Goal: Task Accomplishment & Management: Complete application form

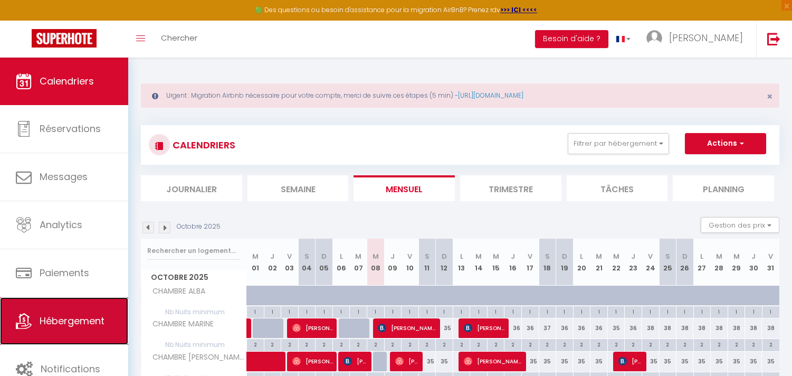
click at [74, 325] on span "Hébergement" at bounding box center [72, 320] width 65 height 13
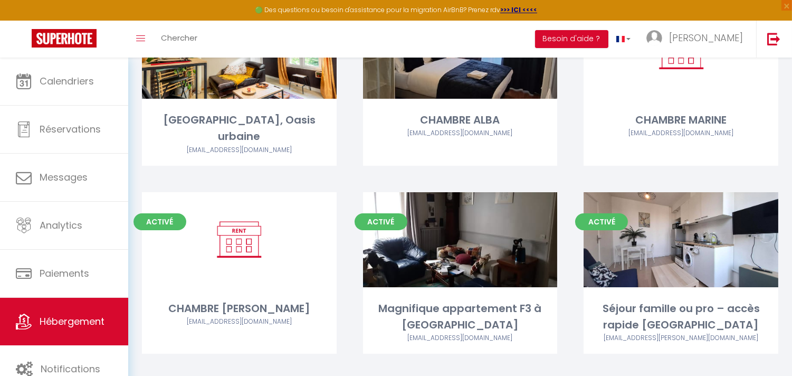
scroll to position [176, 0]
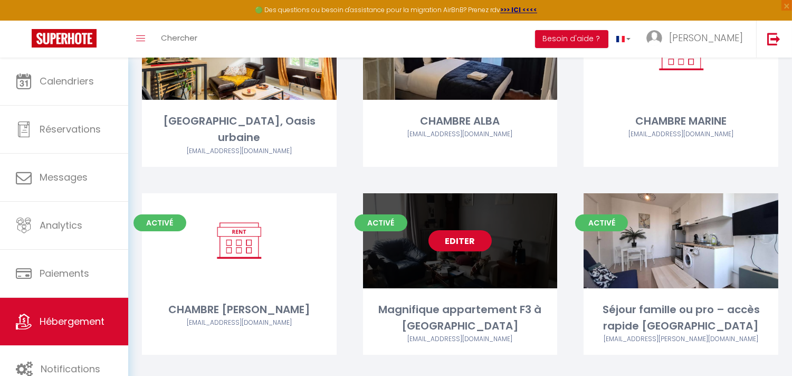
click at [440, 230] on link "Editer" at bounding box center [460, 240] width 63 height 21
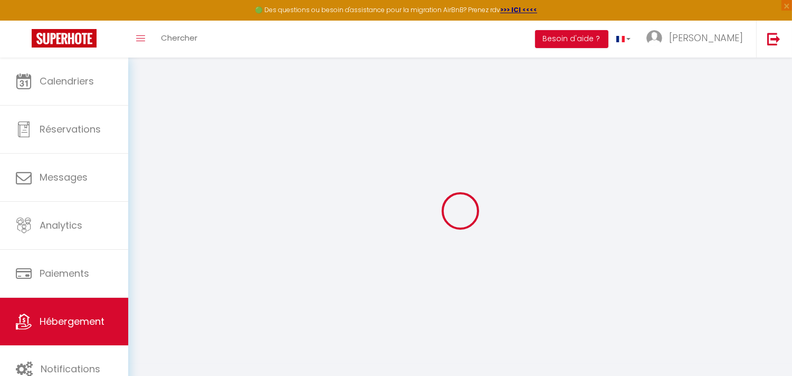
select select
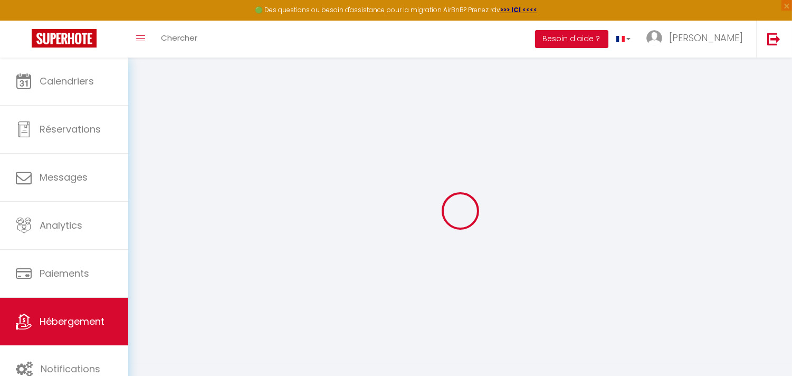
select select
checkbox input "false"
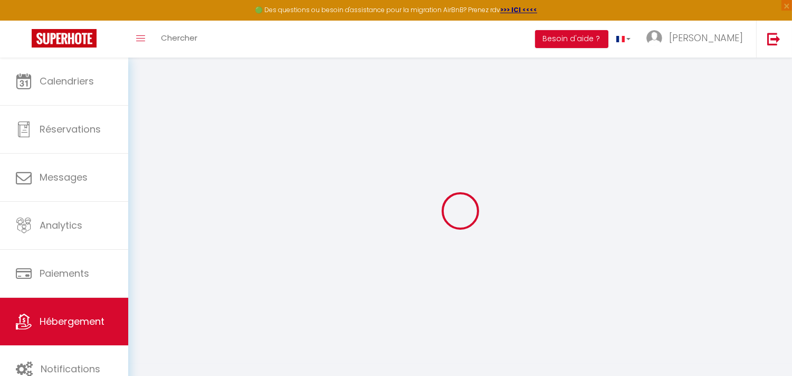
select select
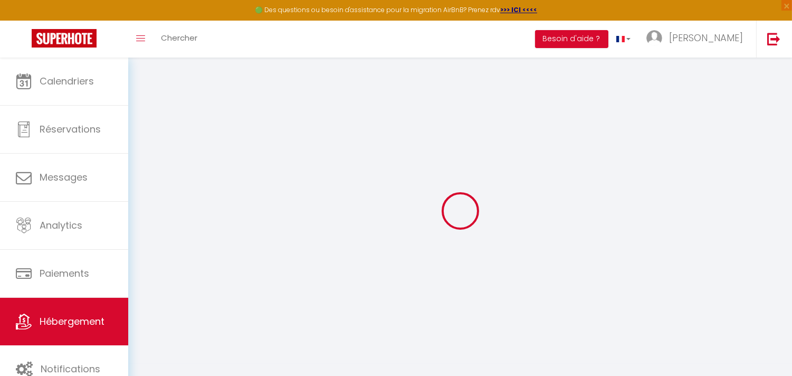
select select
checkbox input "false"
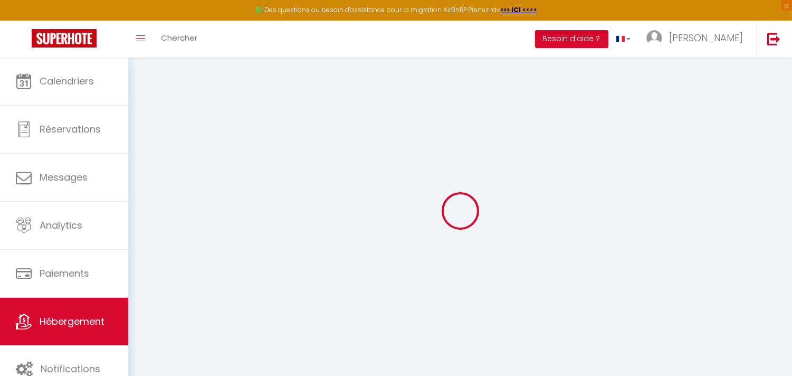
checkbox input "false"
select select
type input "Magnifique appartement F3 à [GEOGRAPHIC_DATA]"
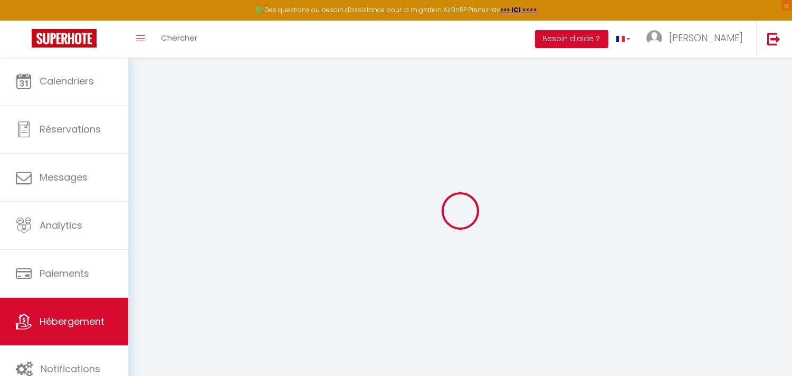
type input "[PERSON_NAME]"
type input "DEMAREZ"
type input "[STREET_ADDRESS][PERSON_NAME]"
type input "94700"
type input "Maisons-Alfort"
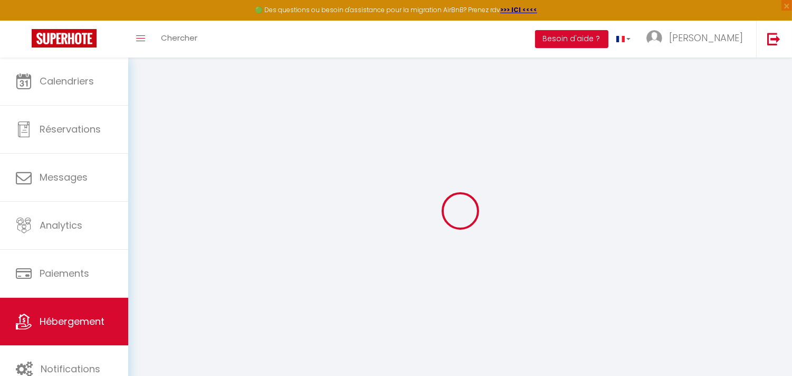
select select "4"
select select "2"
type input "999"
type input "70"
type input "510"
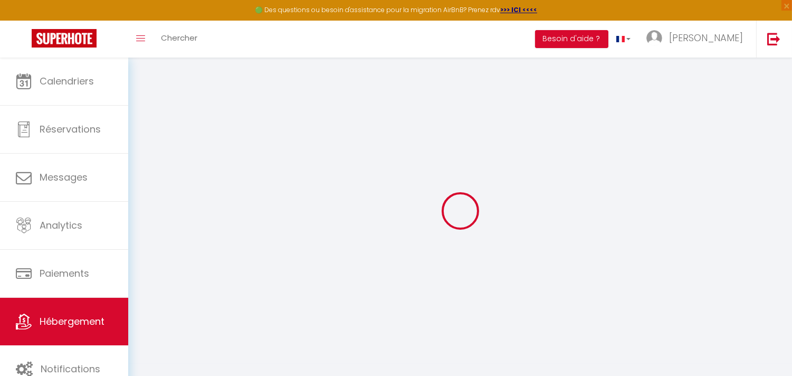
select select
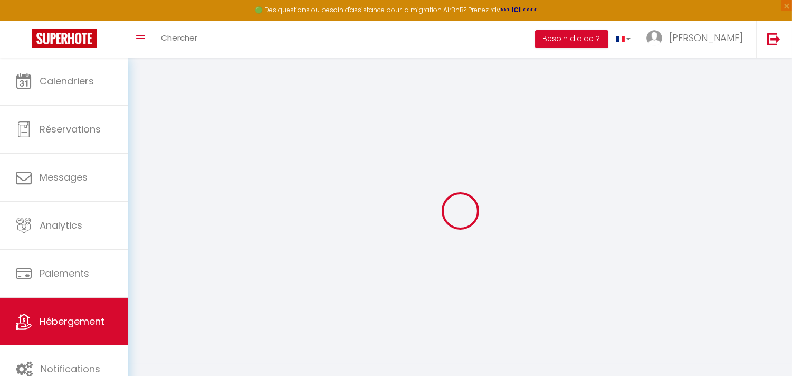
select select
type input "[STREET_ADDRESS][PERSON_NAME]"
type input "94700"
type input "Maisons-Alfort"
type input "[EMAIL_ADDRESS][PERSON_NAME][DOMAIN_NAME]"
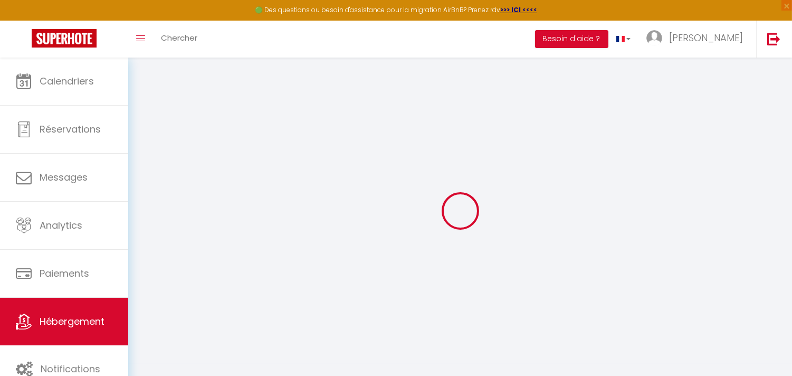
select select
checkbox input "false"
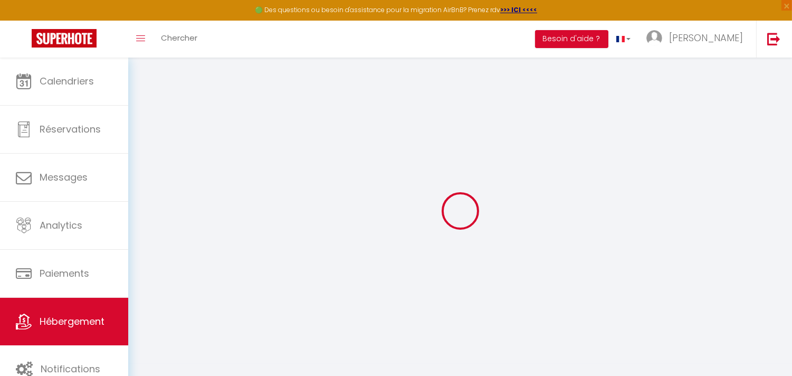
type input "0"
select select
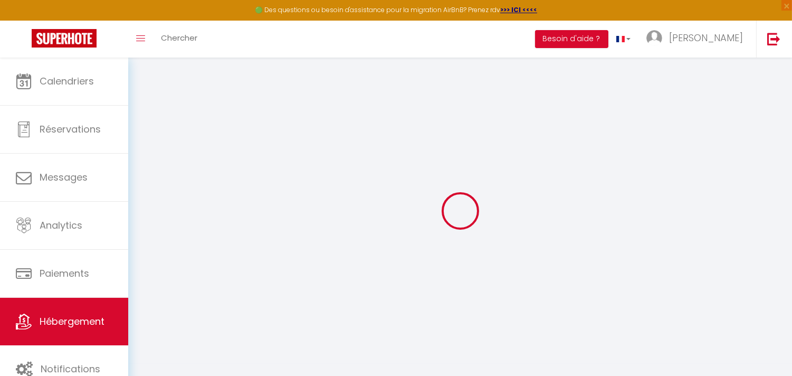
select select
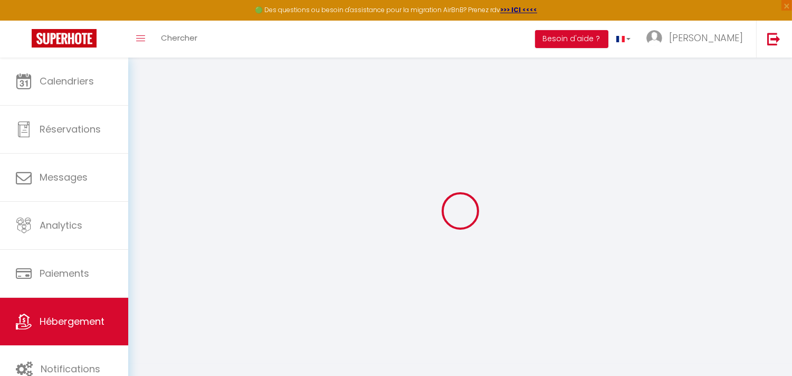
select select
checkbox input "false"
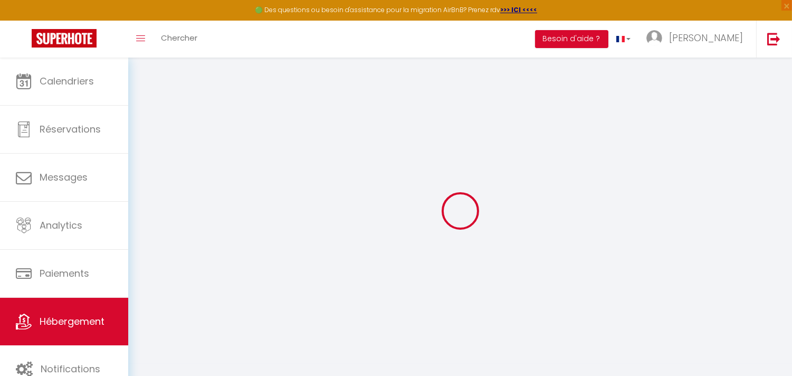
checkbox input "false"
select select
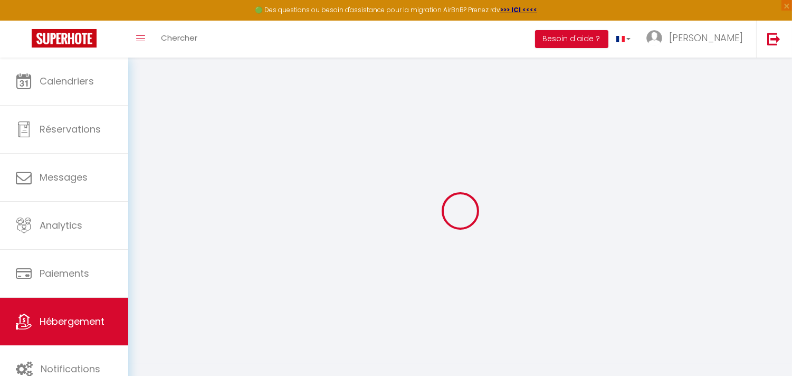
select select
checkbox input "false"
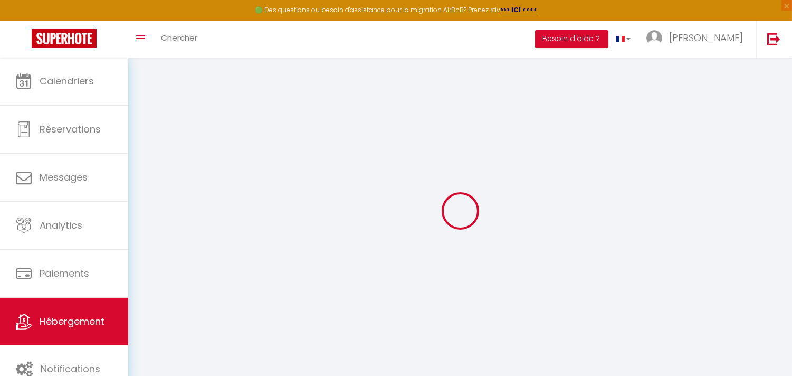
checkbox input "false"
select select
checkbox input "false"
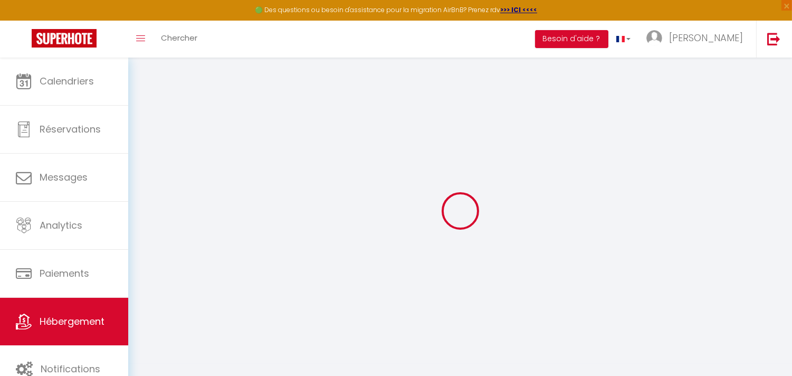
checkbox input "false"
select select "15:00"
select select "22:00"
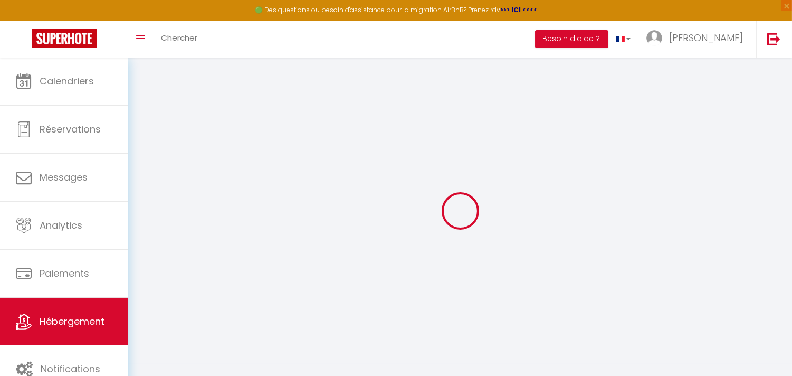
select select "11:00"
select select "15"
select select "18:00"
select select
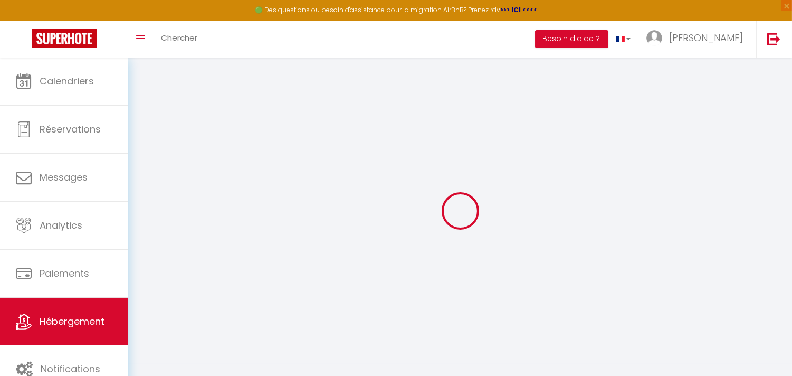
checkbox input "false"
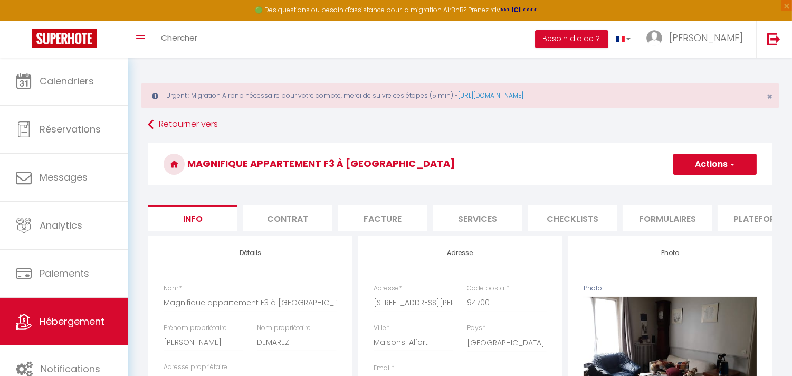
select select
checkbox input "false"
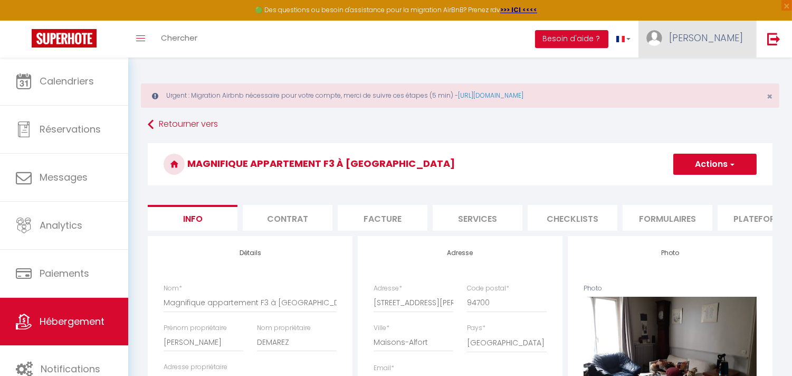
click at [725, 33] on span "[PERSON_NAME]" at bounding box center [706, 37] width 74 height 13
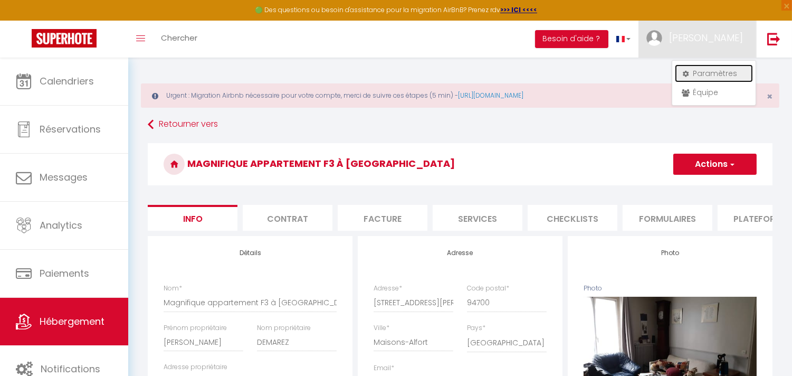
click at [715, 75] on link "Paramètres" at bounding box center [714, 73] width 78 height 18
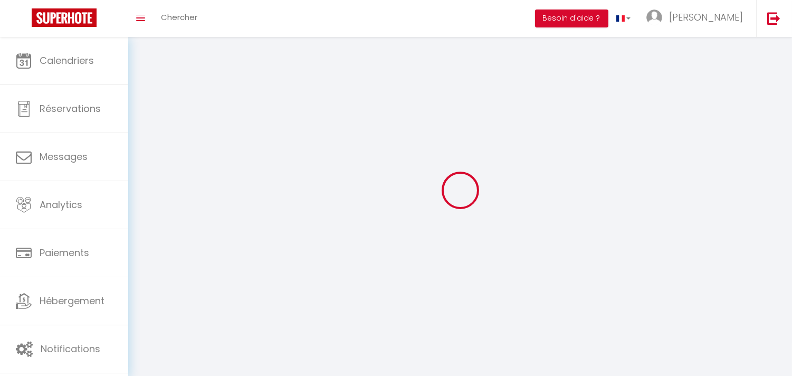
type input "[PERSON_NAME]"
type input "0675388877"
type input "[STREET_ADDRESS]"
type input "94700"
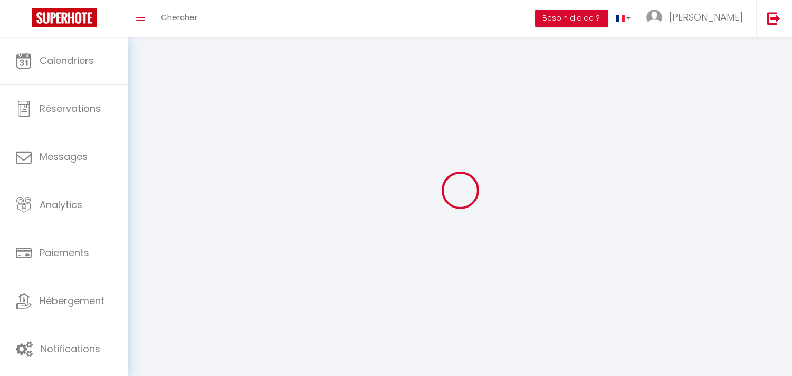
type input "Maisons Alfort"
type input "HWtH0lEicIpkaCIKMbmhIBEYT"
type input "dbvjPpEIe9gqaABit4YIGCkta"
select select "28"
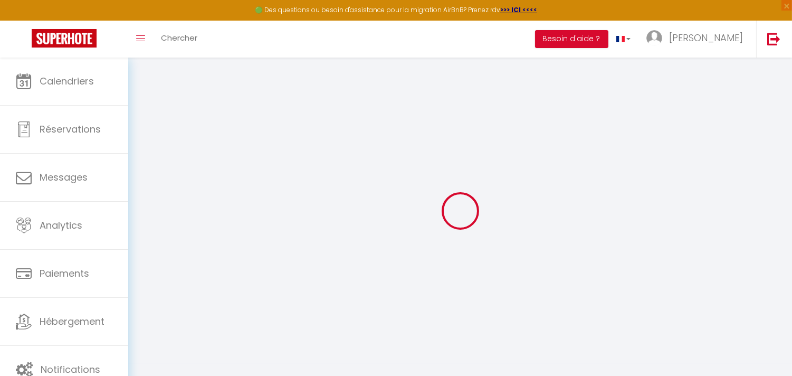
type input "HWtH0lEicIpkaCIKMbmhIBEYT"
type input "dbvjPpEIe9gqaABit4YIGCkta"
type input "[URL][DOMAIN_NAME]"
select select "fr"
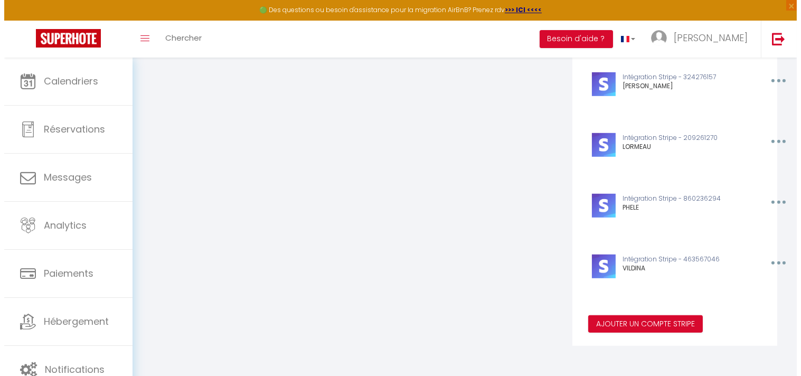
scroll to position [1235, 0]
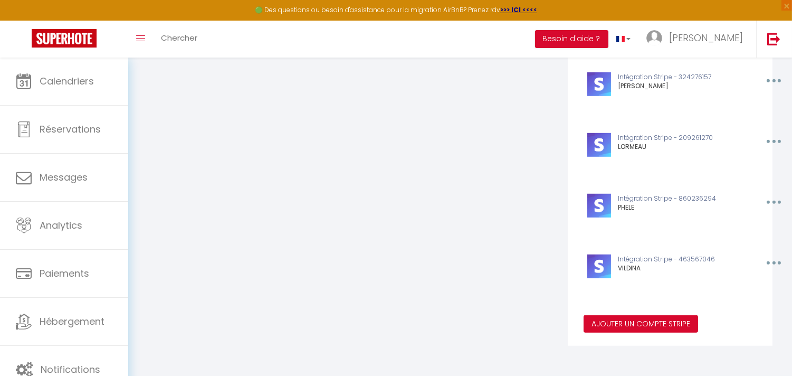
click at [642, 322] on button "Ajouter un compte Stripe" at bounding box center [641, 324] width 115 height 18
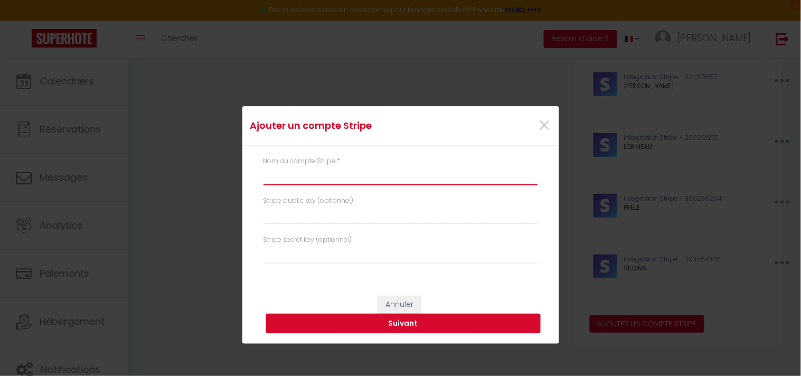
click at [302, 174] on input "text" at bounding box center [400, 175] width 274 height 19
type input "DEMAREZ"
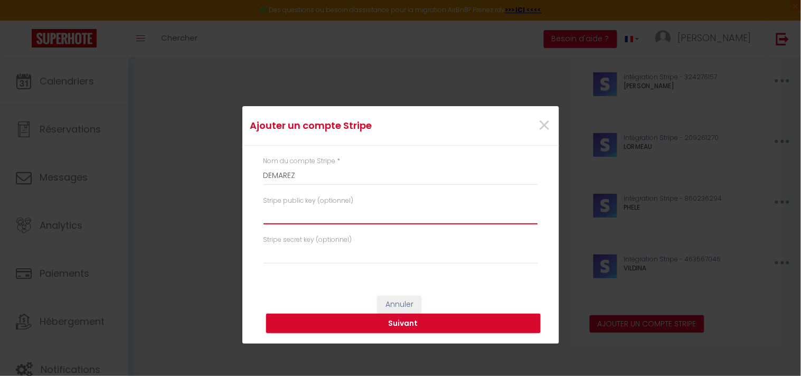
click at [304, 220] on input "text" at bounding box center [400, 214] width 274 height 19
click at [307, 217] on input "text" at bounding box center [400, 214] width 274 height 19
click at [413, 322] on button "Suivant" at bounding box center [403, 323] width 274 height 20
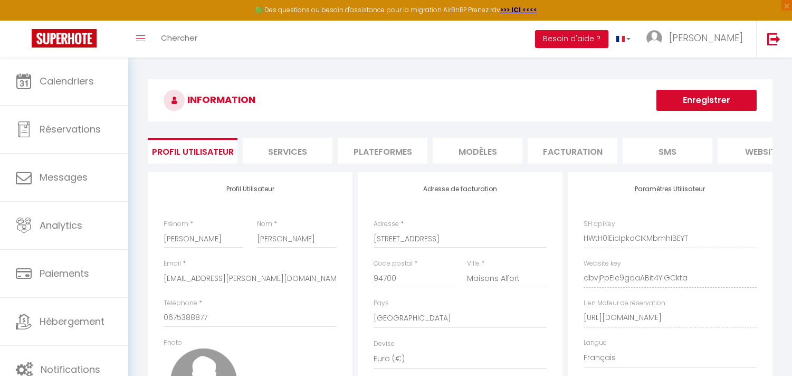
select select "28"
select select "fr"
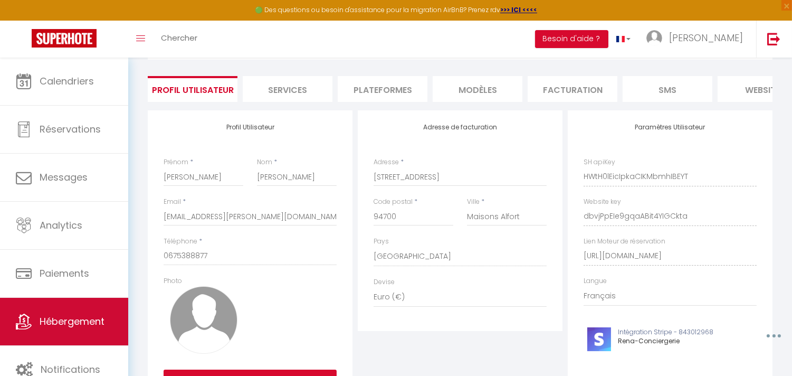
scroll to position [117, 0]
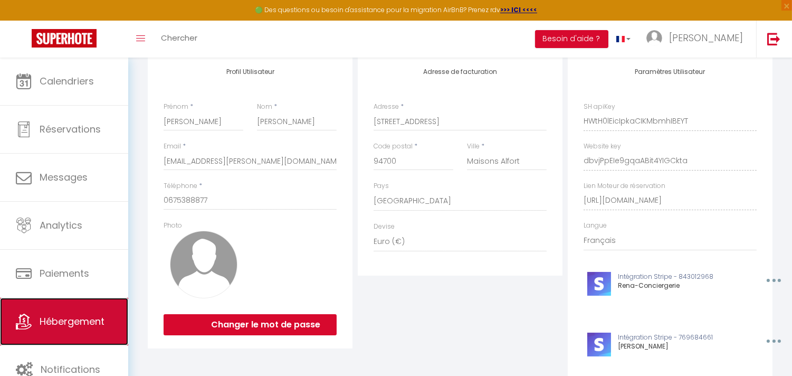
click at [68, 329] on link "Hébergement" at bounding box center [64, 321] width 128 height 47
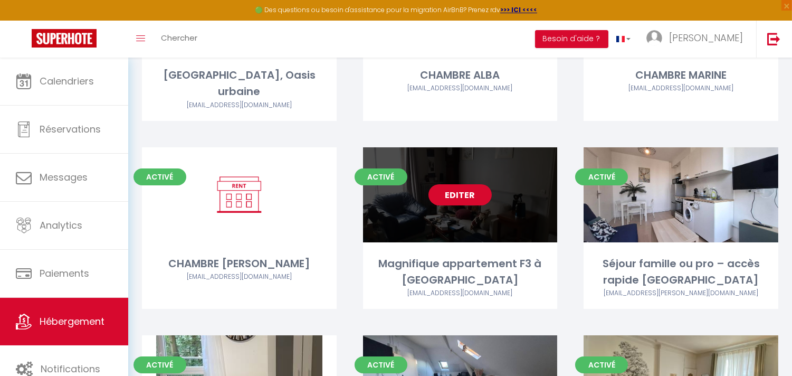
scroll to position [176, 0]
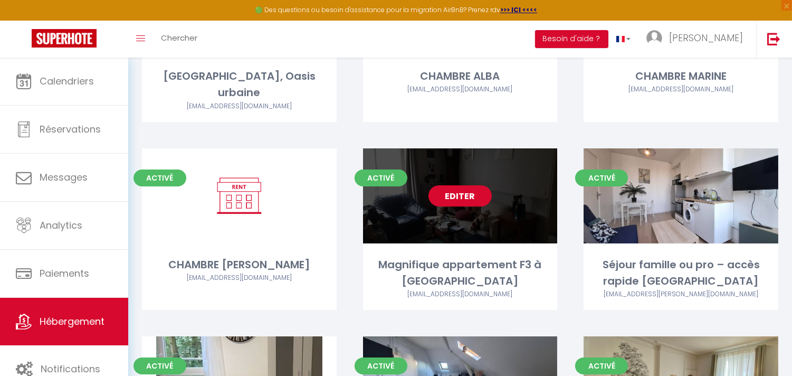
click at [465, 185] on link "Editer" at bounding box center [460, 195] width 63 height 21
select select "3"
select select "2"
select select "1"
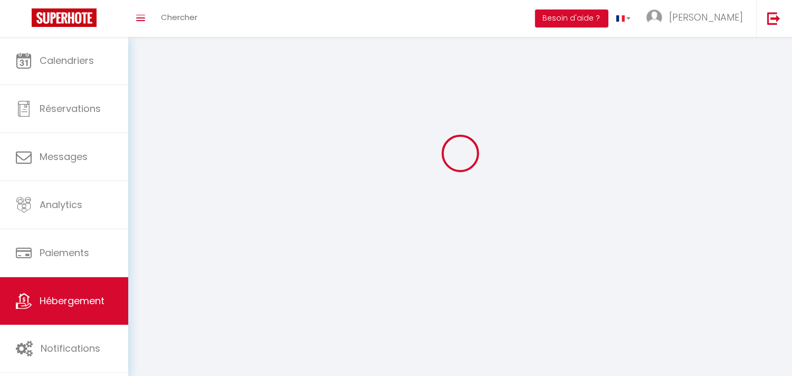
select select
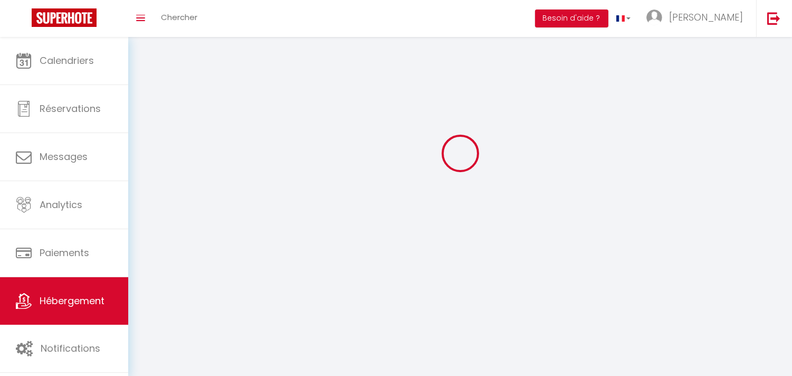
checkbox input "false"
select select
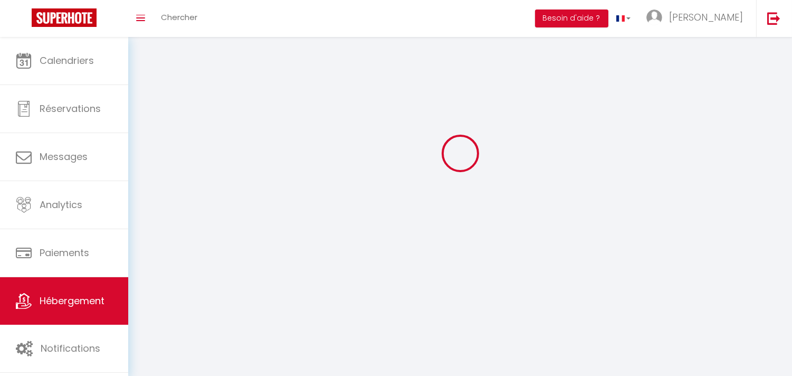
select select
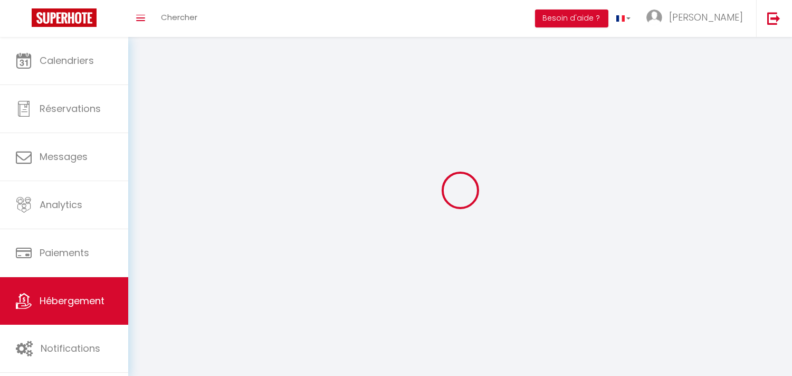
select select
checkbox input "false"
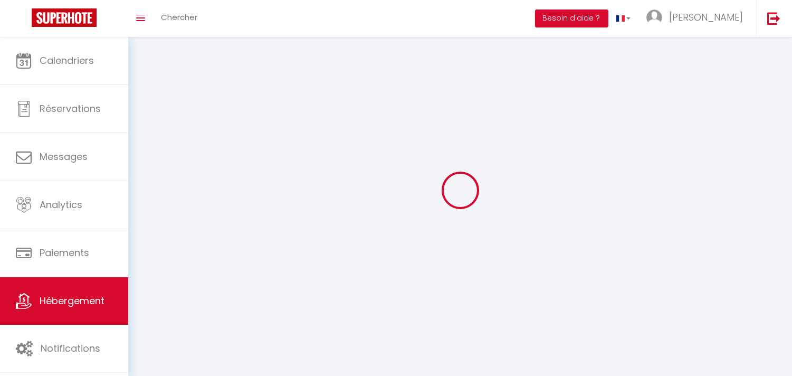
select select
select select "1"
select select
select select "28"
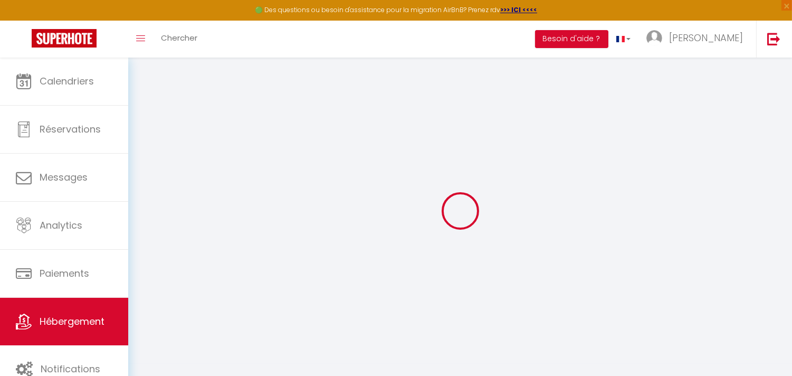
select select
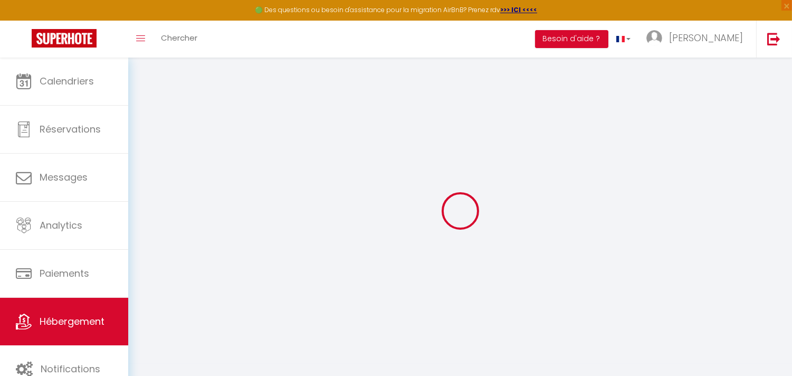
select select
checkbox input "false"
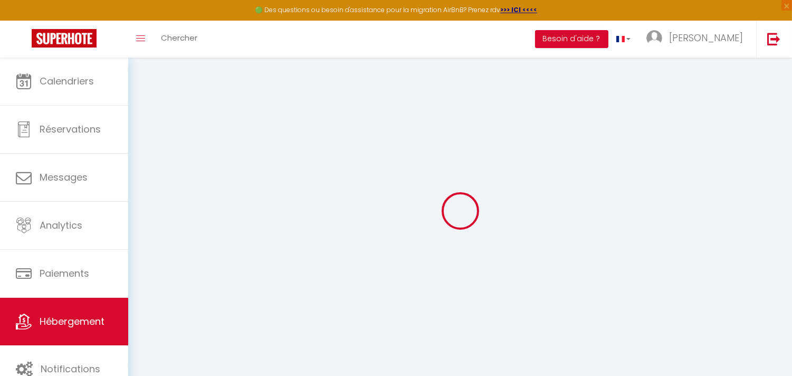
select select
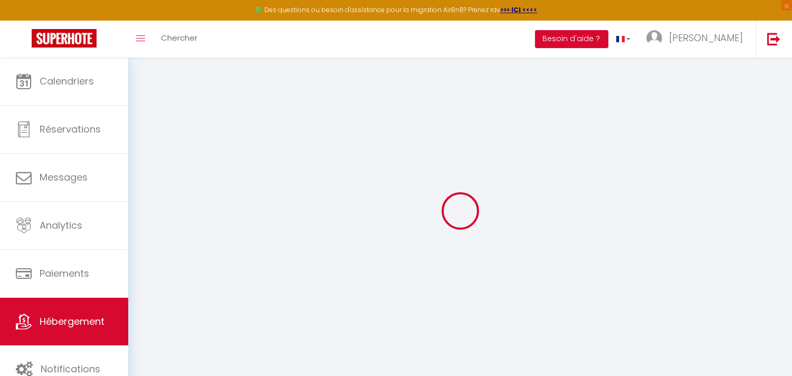
select select
checkbox input "false"
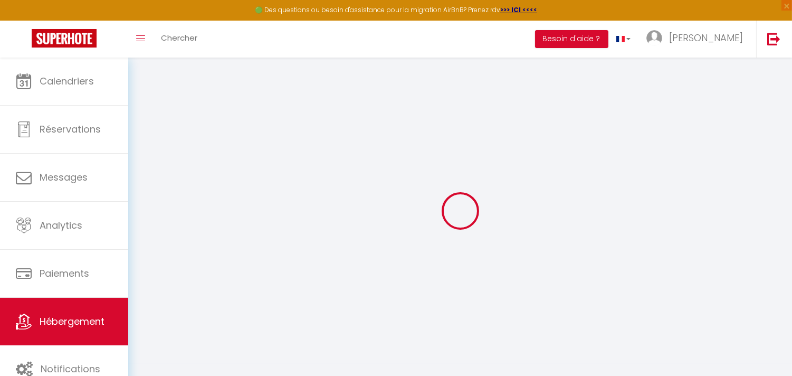
checkbox input "false"
select select
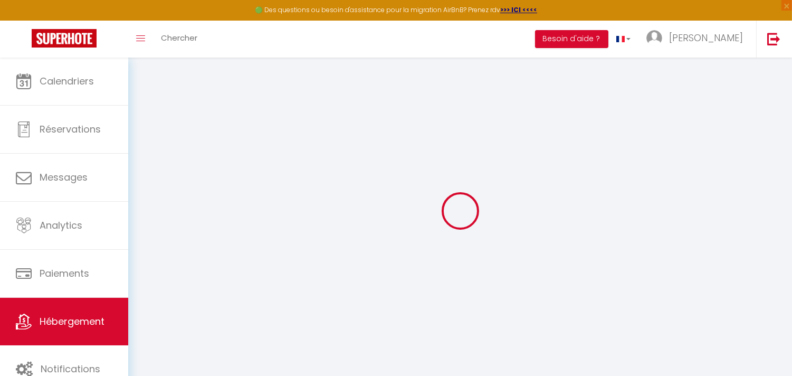
select select
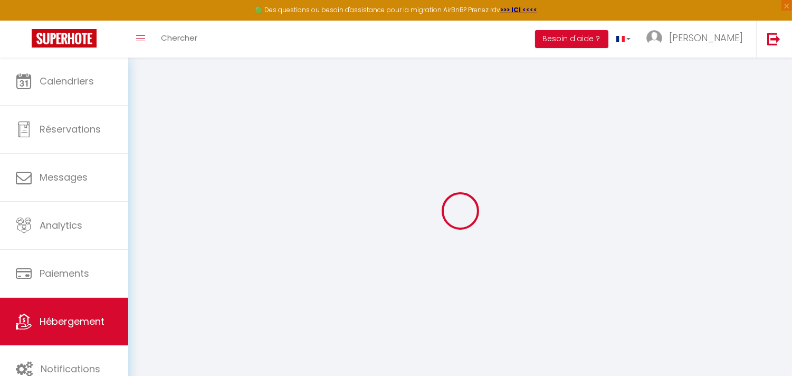
checkbox input "false"
select select
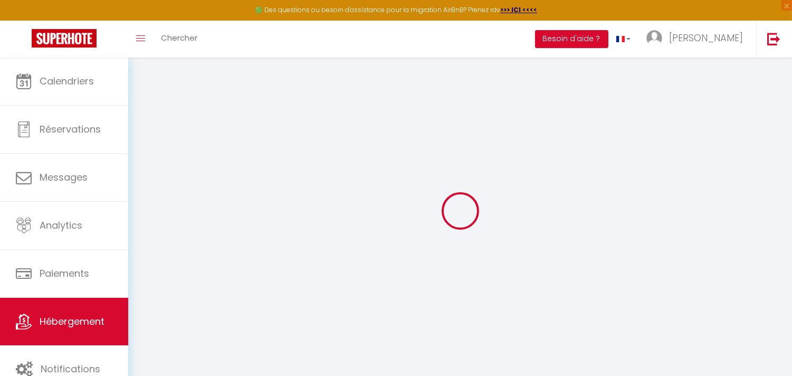
select select
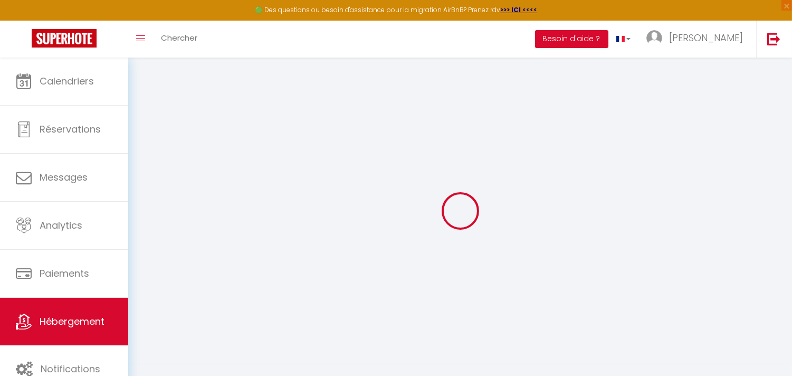
select select
checkbox input "false"
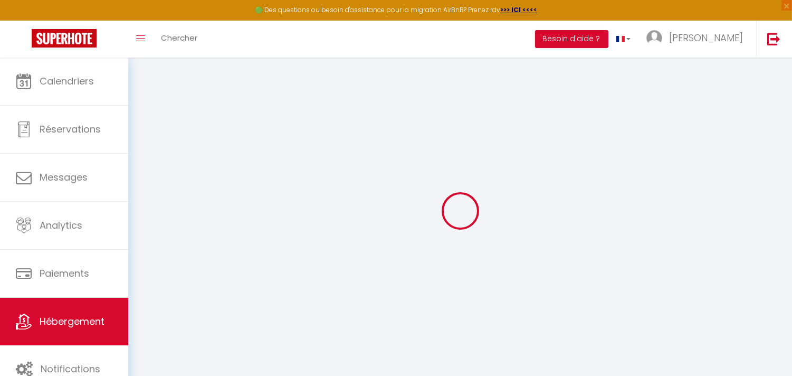
checkbox input "false"
select select
type input "Magnifique appartement F3 à [GEOGRAPHIC_DATA]"
type input "[PERSON_NAME]"
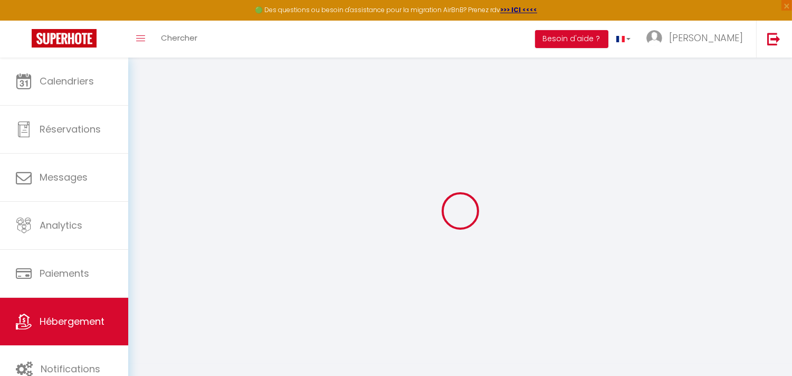
type input "DEMAREZ"
type input "[STREET_ADDRESS][PERSON_NAME]"
type input "94700"
type input "Maisons-Alfort"
select select "4"
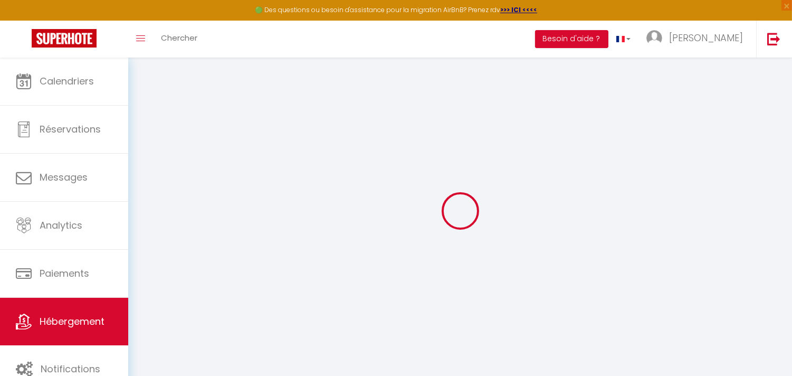
select select "2"
type input "999"
type input "70"
type input "510"
select select
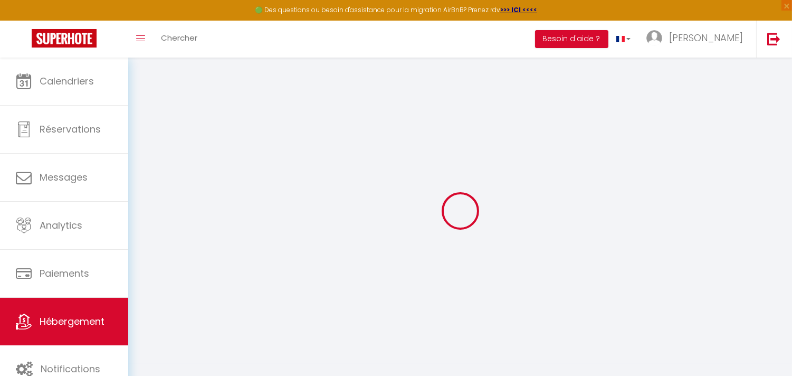
select select
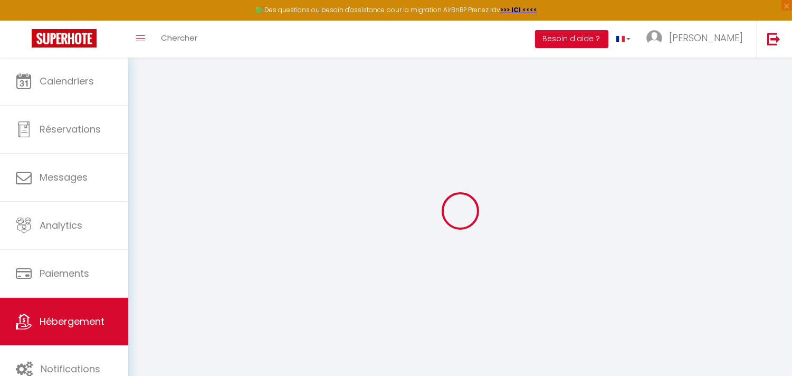
type input "[STREET_ADDRESS][PERSON_NAME]"
type input "94700"
type input "Maisons-Alfort"
type input "[EMAIL_ADDRESS][PERSON_NAME][DOMAIN_NAME]"
select select
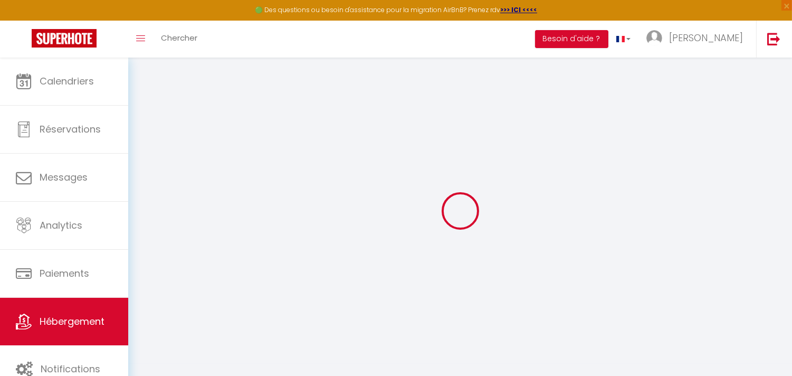
checkbox input "false"
type input "0"
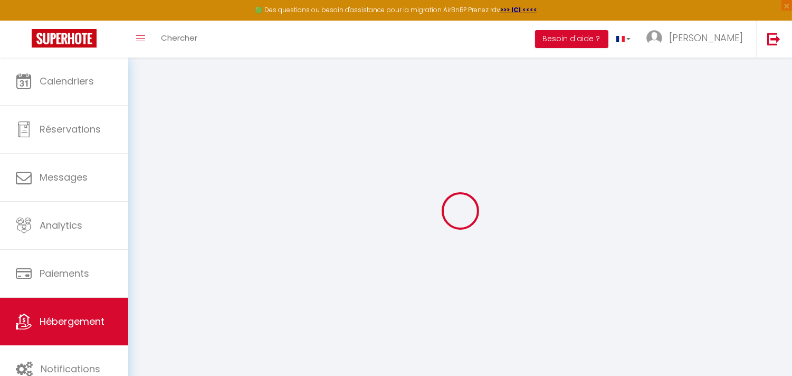
type input "0"
select select
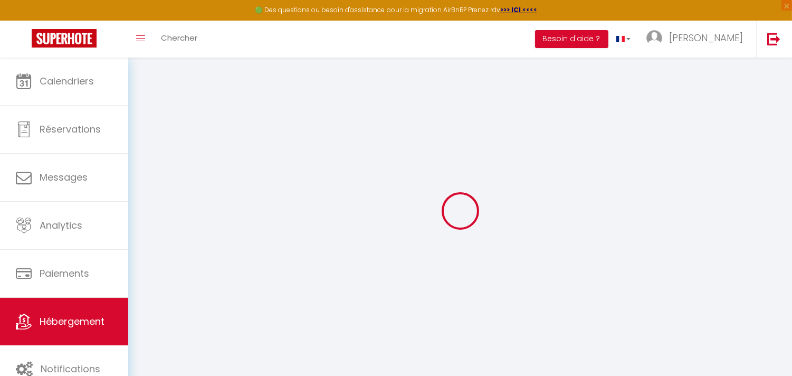
select select
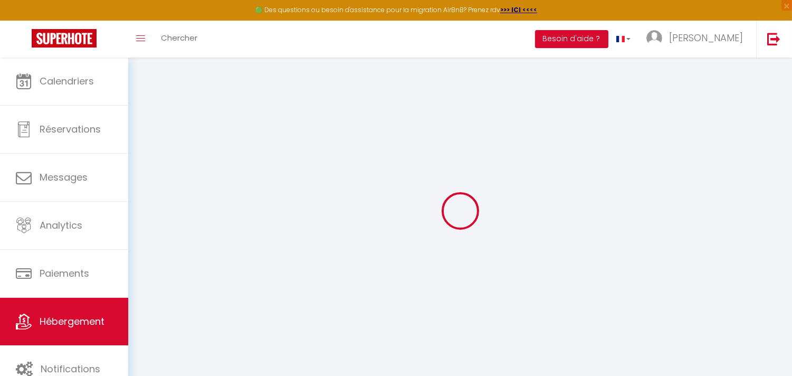
checkbox input "false"
select select
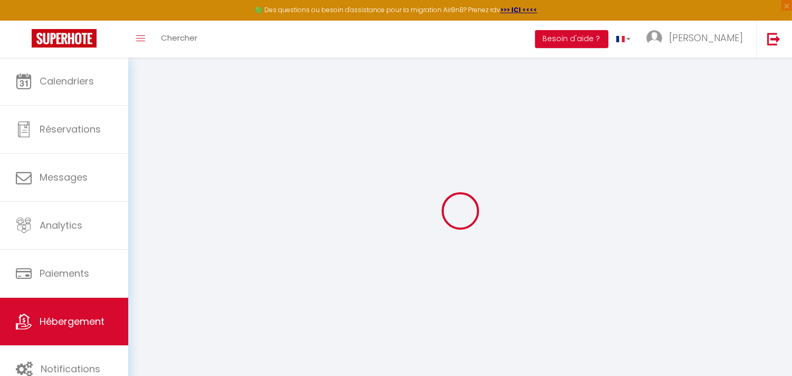
select select
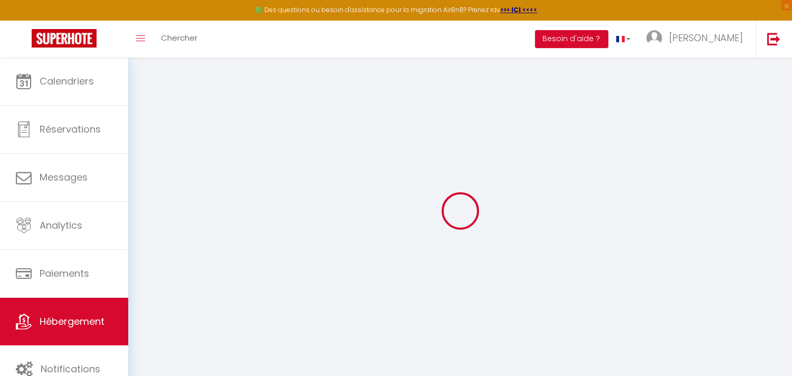
select select
checkbox input "false"
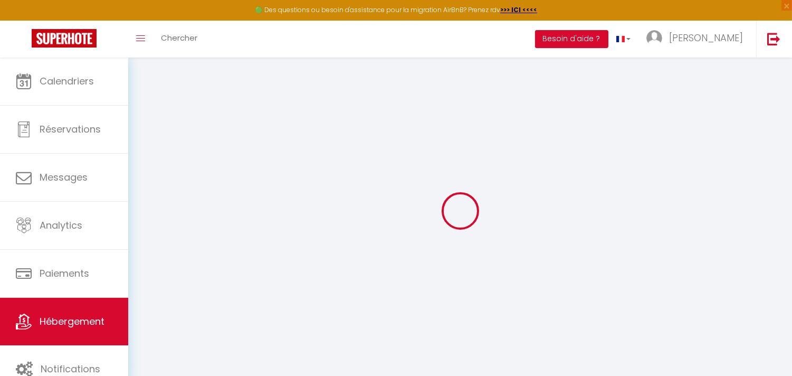
select select
checkbox input "false"
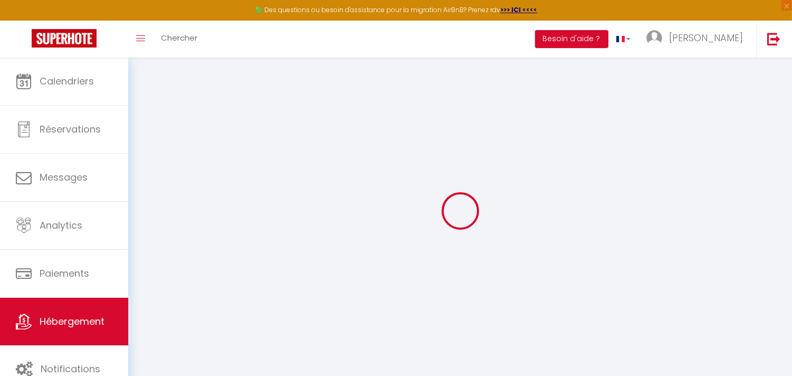
select select
checkbox input "false"
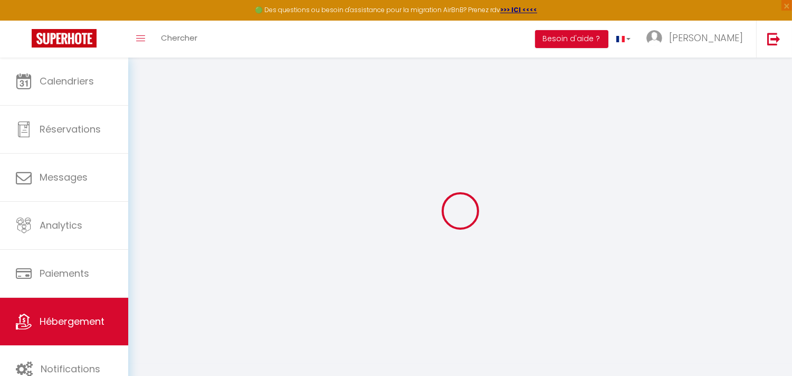
select select "15:00"
select select "22:00"
select select "11:00"
select select "15"
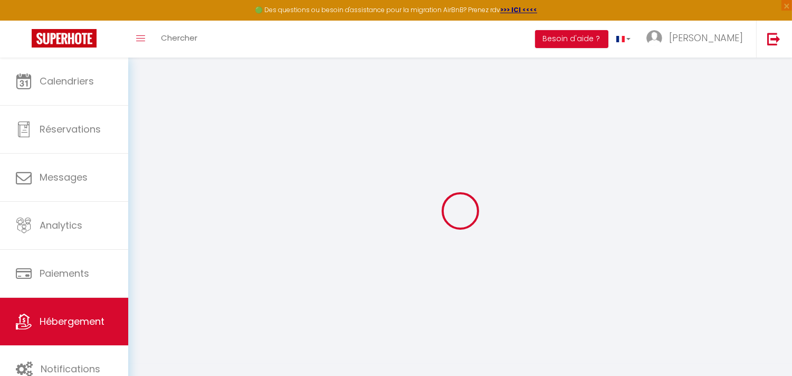
select select "18:00"
select select
checkbox input "false"
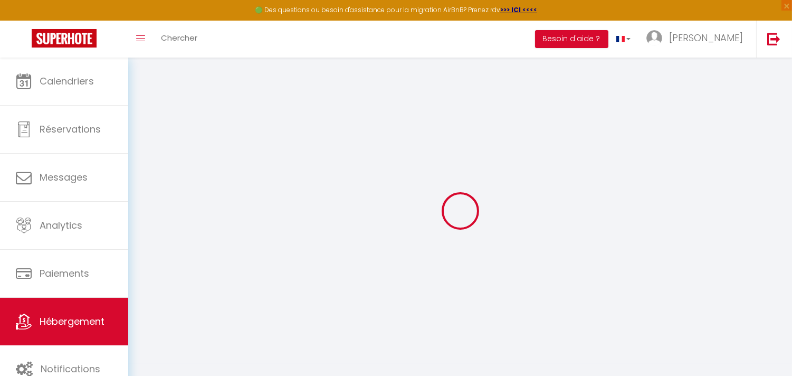
checkbox input "false"
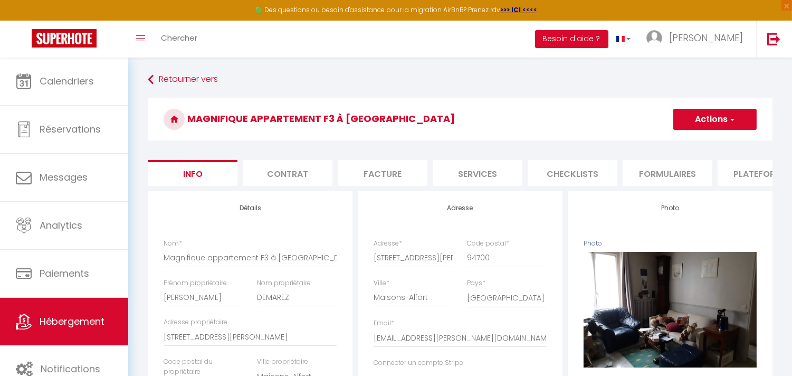
select select
checkbox input "false"
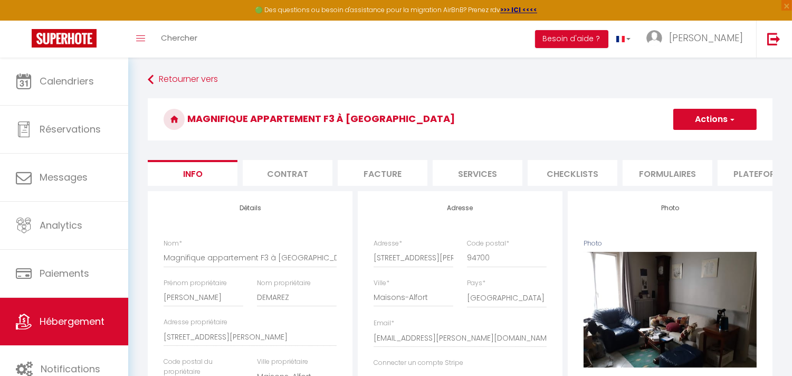
click at [467, 173] on li "Services" at bounding box center [478, 173] width 90 height 26
select select
checkbox input "false"
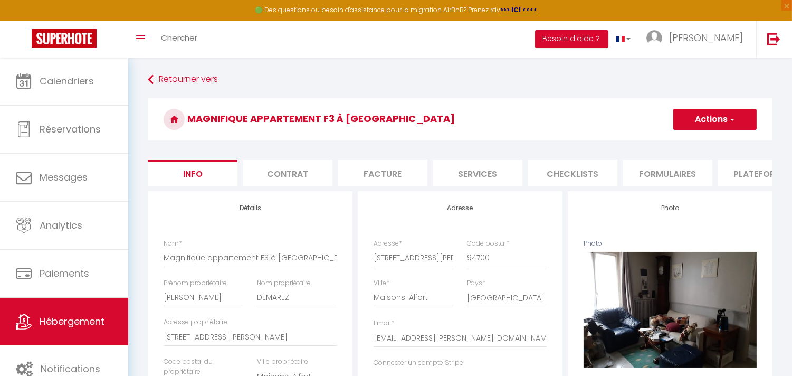
checkbox input "false"
select select
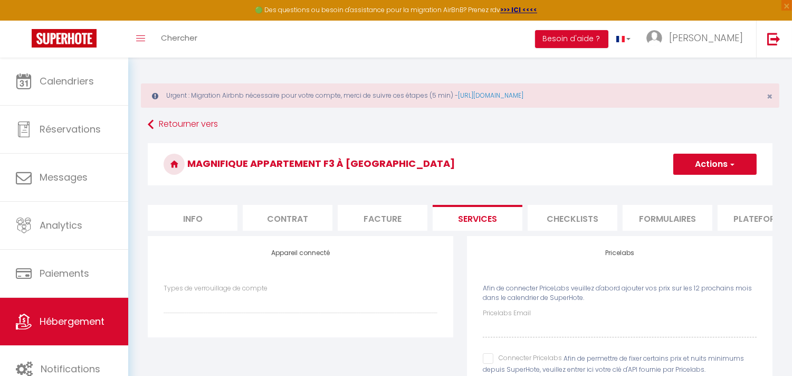
click at [193, 215] on li "Info" at bounding box center [193, 218] width 90 height 26
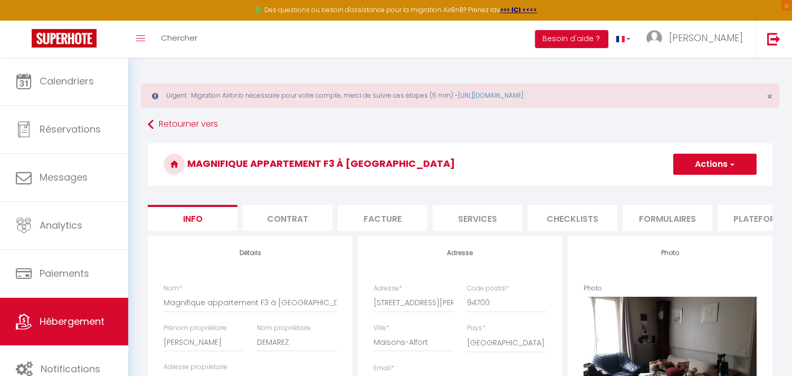
select select
checkbox input "false"
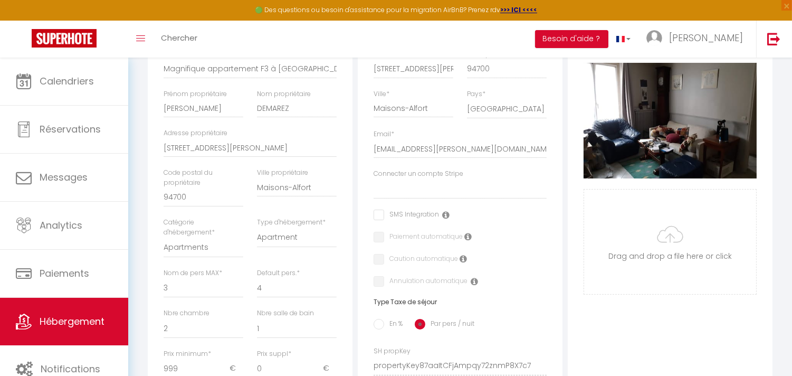
scroll to position [293, 0]
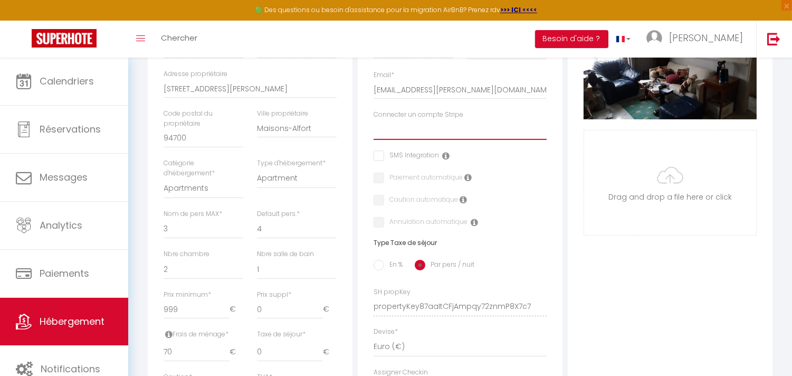
click at [433, 139] on select "[PERSON_NAME]-Conciergerie [PERSON_NAME] [PERSON_NAME] [PERSON_NAME][GEOGRAPHIC…" at bounding box center [460, 130] width 173 height 20
select select "16244"
click at [374, 128] on select "[PERSON_NAME]-Conciergerie [PERSON_NAME] [PERSON_NAME] [PERSON_NAME][GEOGRAPHIC…" at bounding box center [460, 130] width 173 height 20
checkbox input "false"
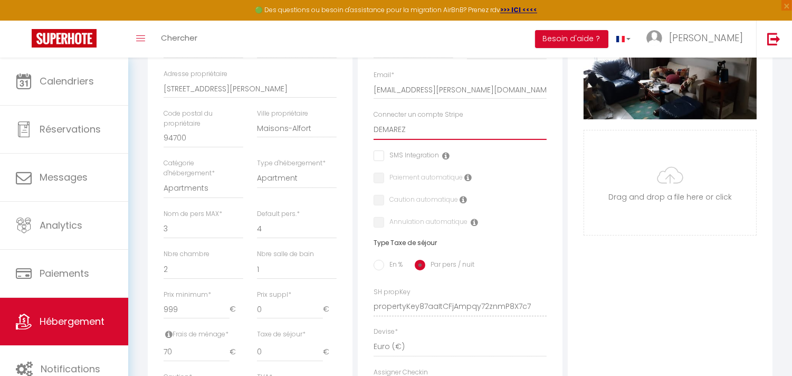
checkbox input "false"
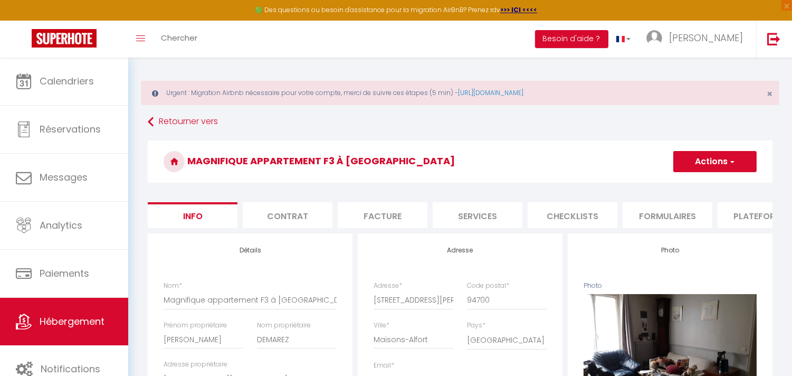
scroll to position [0, 0]
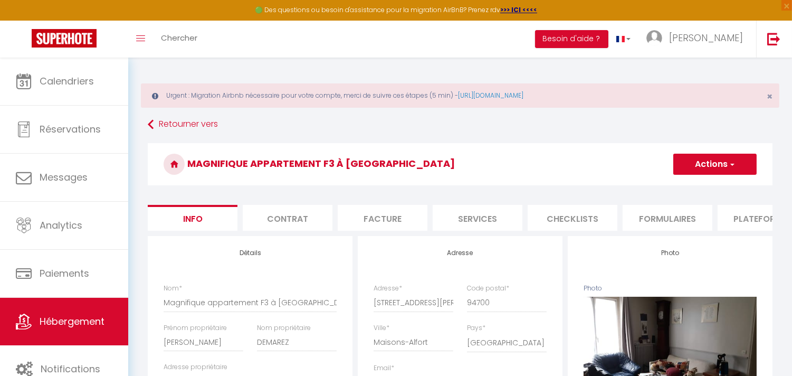
click at [734, 161] on span "button" at bounding box center [731, 164] width 7 height 11
click at [680, 186] on input "Enregistrer" at bounding box center [673, 187] width 39 height 11
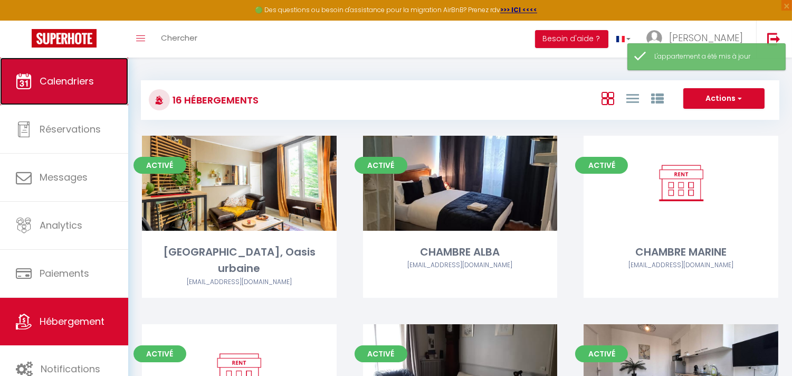
click at [70, 90] on link "Calendriers" at bounding box center [64, 81] width 128 height 47
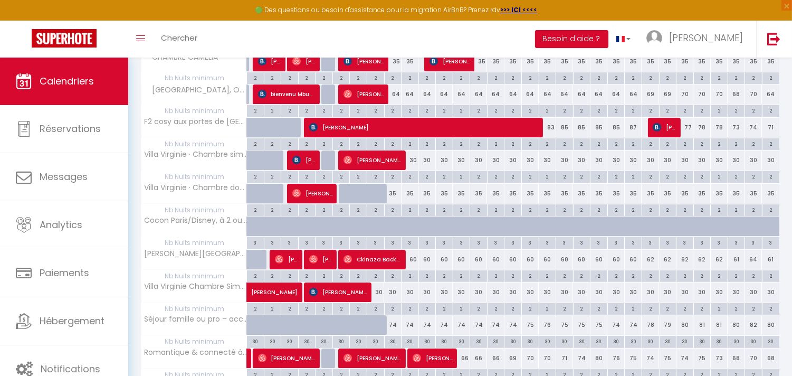
scroll to position [130, 0]
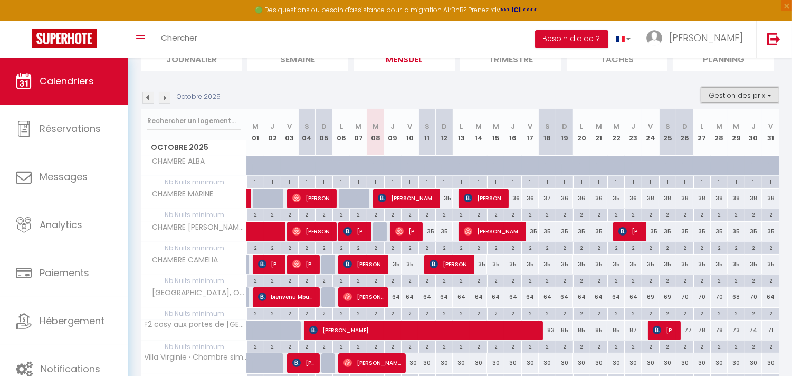
click at [770, 94] on button "Gestion des prix" at bounding box center [740, 95] width 79 height 16
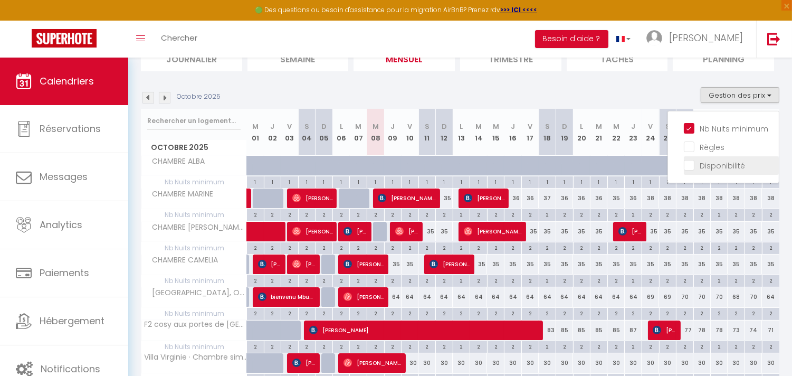
click at [690, 162] on input "Disponibilité" at bounding box center [731, 164] width 95 height 11
checkbox input "true"
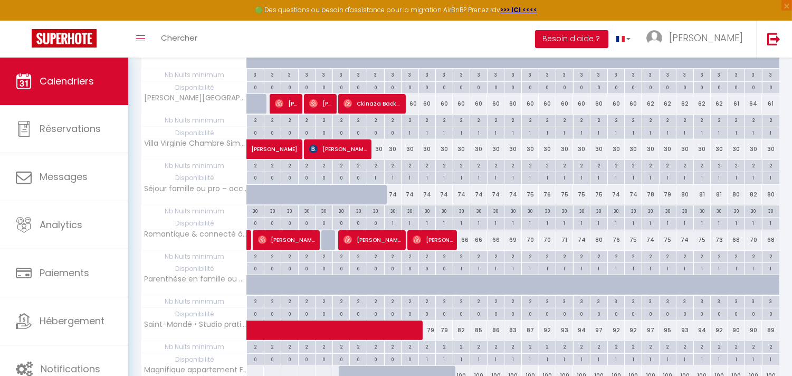
scroll to position [680, 0]
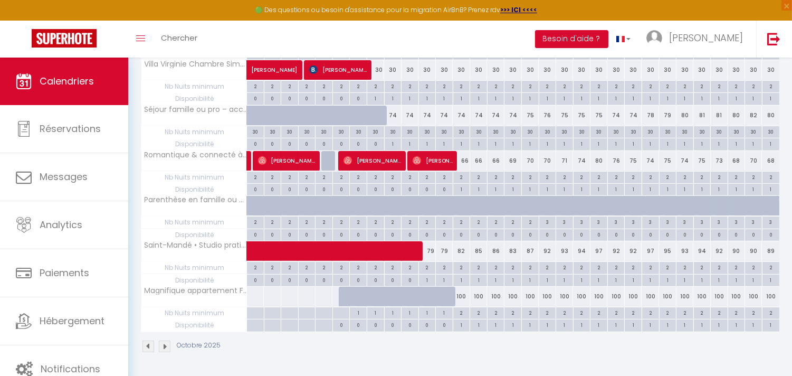
click at [598, 313] on div "2" at bounding box center [599, 312] width 17 height 10
type input "2"
type input "[DATE] Octobre 2025"
type input "Mer 22 Octobre 2025"
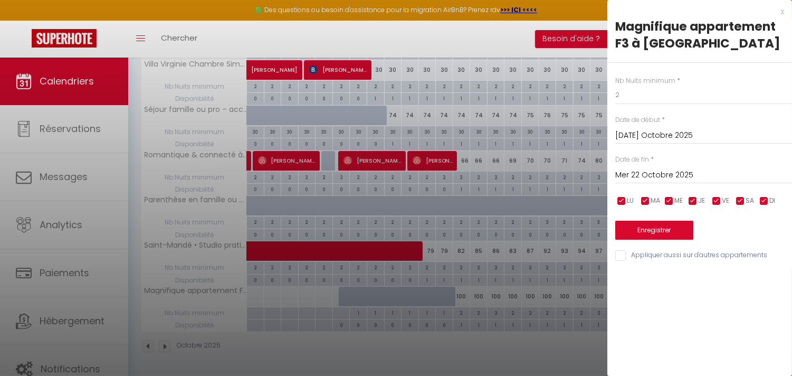
click at [534, 313] on div at bounding box center [396, 188] width 792 height 376
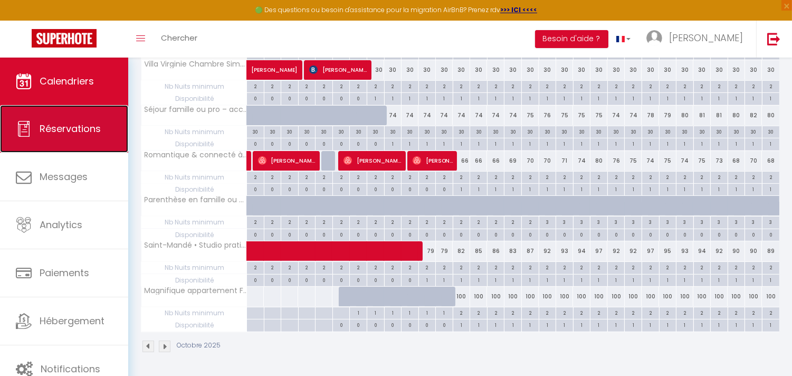
click at [74, 138] on link "Réservations" at bounding box center [64, 128] width 128 height 47
select select "not_cancelled"
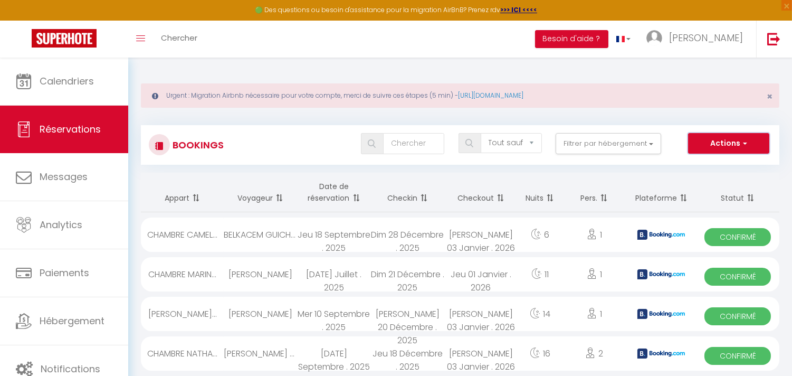
click at [744, 144] on span "button" at bounding box center [743, 143] width 6 height 11
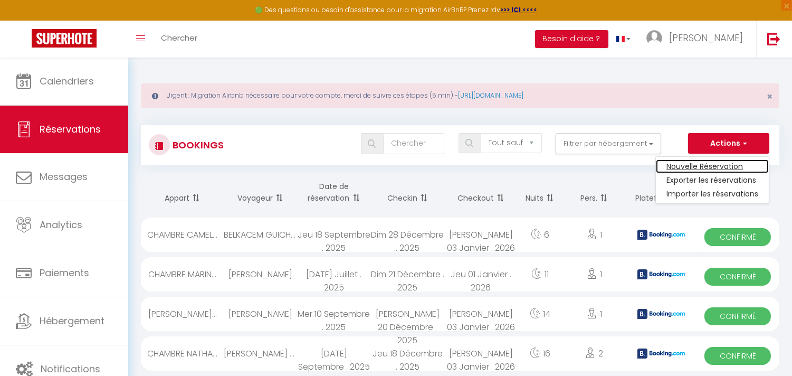
click at [699, 166] on link "Nouvelle Réservation" at bounding box center [712, 166] width 113 height 14
select select
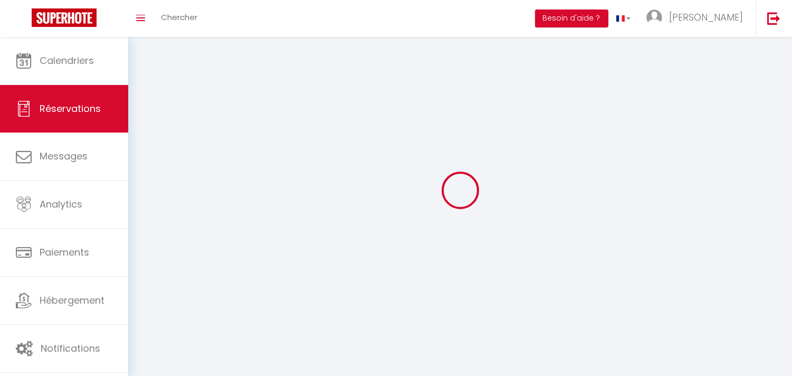
select select
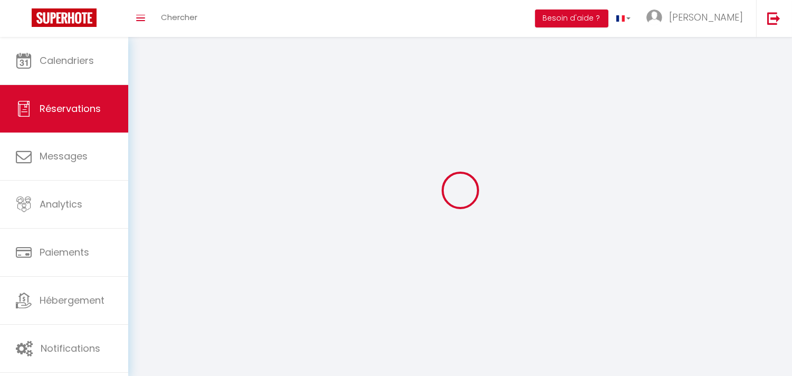
select select
checkbox input "false"
select select
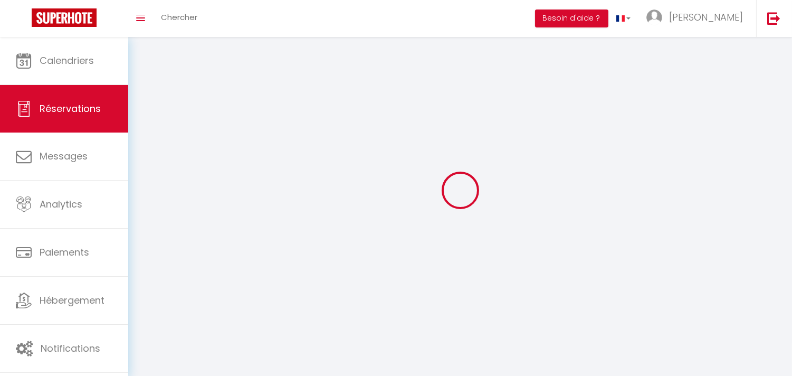
select select
checkbox input "false"
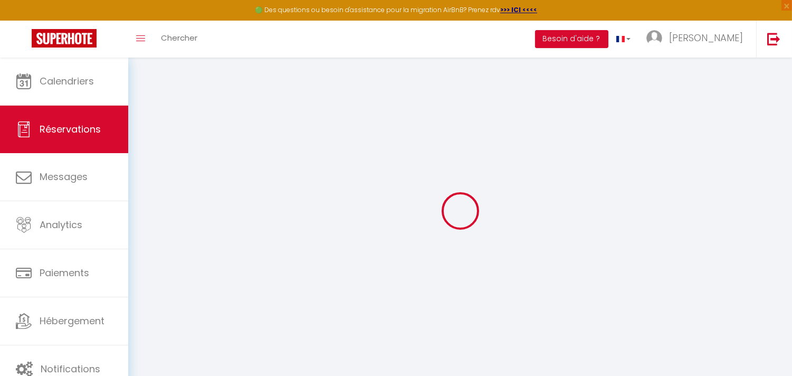
select select
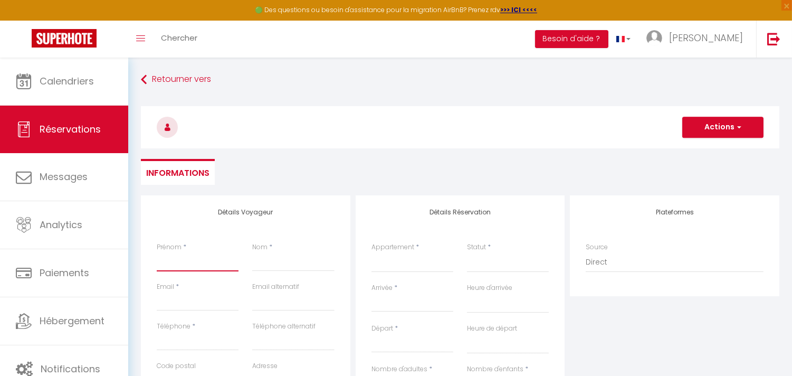
click at [167, 256] on input "Prénom" at bounding box center [198, 261] width 82 height 19
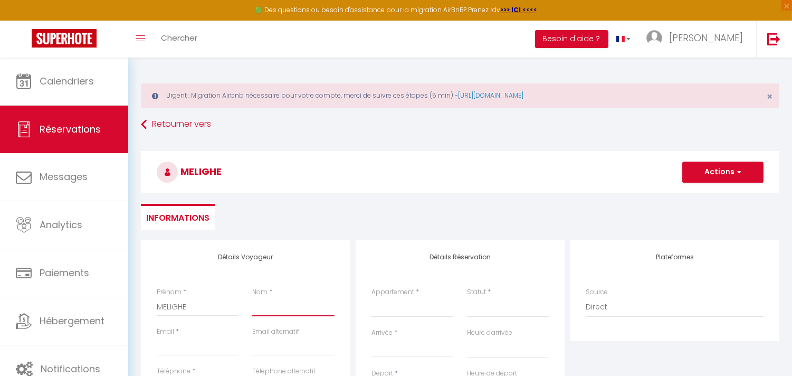
click at [261, 310] on input "Nom" at bounding box center [293, 306] width 82 height 19
drag, startPoint x: 203, startPoint y: 307, endPoint x: 157, endPoint y: 308, distance: 45.4
click at [157, 308] on input "MELIGHE" at bounding box center [198, 306] width 82 height 19
click at [259, 309] on input "Nom" at bounding box center [293, 306] width 82 height 19
paste input "MELIGHE"
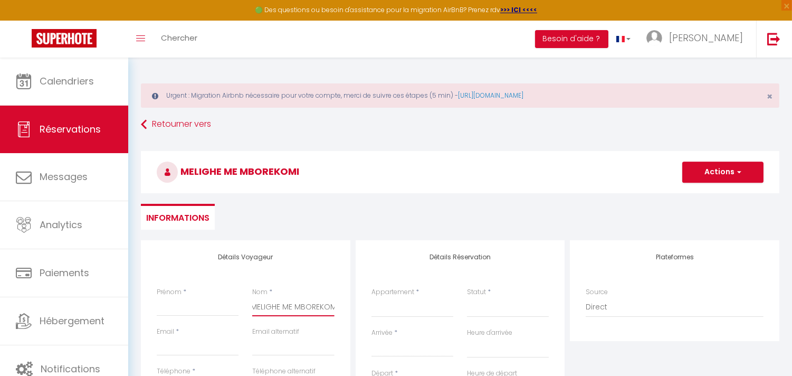
scroll to position [0, 3]
click at [298, 309] on input "MELIGHE ME MBOREKOMI" at bounding box center [293, 306] width 82 height 19
click at [198, 307] on input "Prénom" at bounding box center [198, 306] width 82 height 19
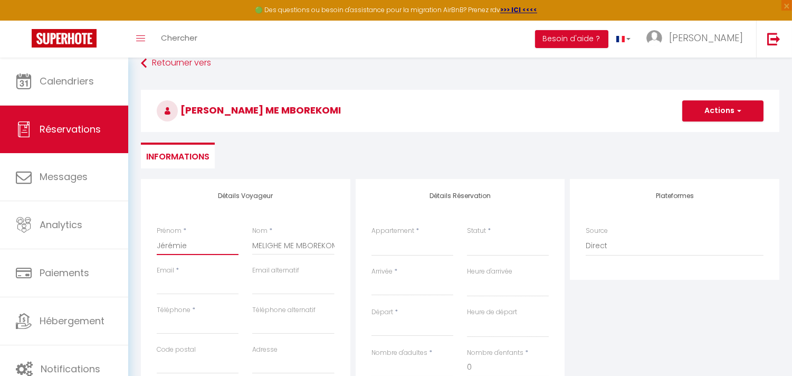
scroll to position [176, 0]
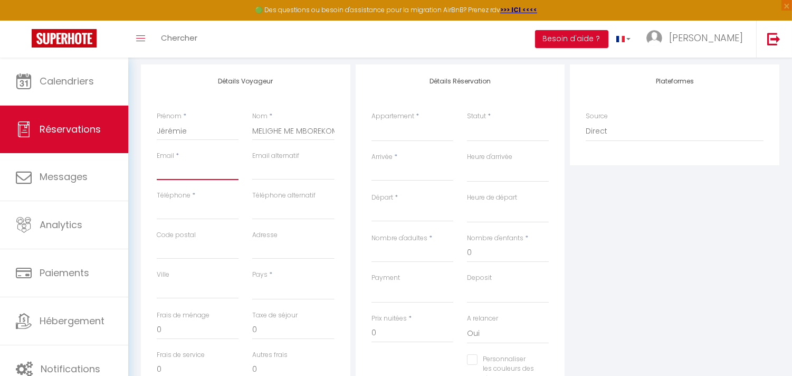
click at [202, 166] on input "Email client" at bounding box center [198, 170] width 82 height 19
drag, startPoint x: 242, startPoint y: 172, endPoint x: 234, endPoint y: 169, distance: 8.5
click at [234, 169] on div "Email * [EMAIL_ADDRESS][DOMAIN_NAME]" at bounding box center [198, 171] width 96 height 40
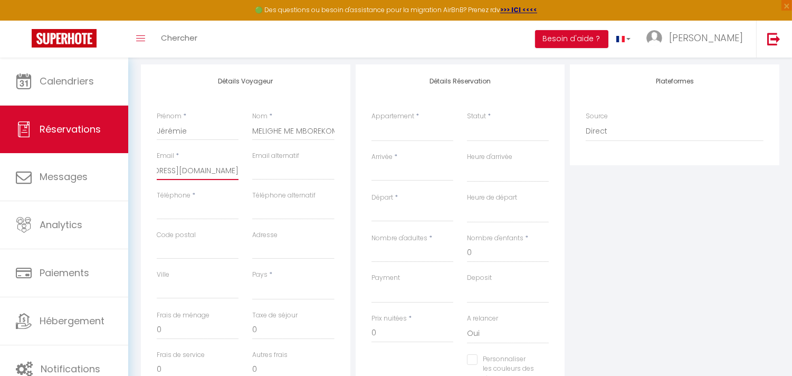
drag, startPoint x: 157, startPoint y: 172, endPoint x: 291, endPoint y: 173, distance: 134.6
click at [291, 173] on div "Email * [EMAIL_ADDRESS][DOMAIN_NAME] Email alternatif" at bounding box center [246, 171] width 192 height 40
click at [273, 175] on input "email" at bounding box center [293, 170] width 82 height 19
paste input "[EMAIL_ADDRESS][DOMAIN_NAME]"
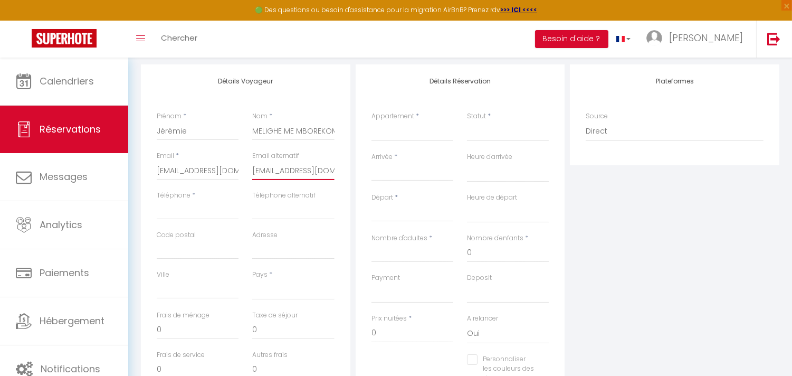
scroll to position [0, 42]
click at [310, 171] on input "[EMAIL_ADDRESS][DOMAIN_NAME]" at bounding box center [293, 170] width 82 height 19
click at [203, 208] on input "Téléphone" at bounding box center [198, 210] width 82 height 19
click at [203, 208] on input "002416293052" at bounding box center [198, 210] width 82 height 19
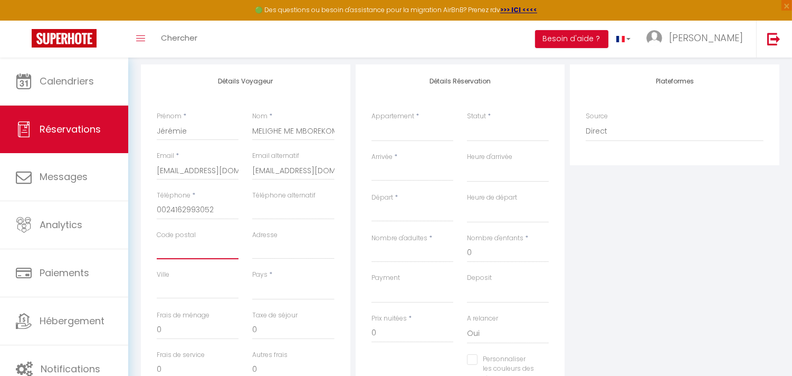
click at [213, 255] on input "Code postal" at bounding box center [198, 249] width 82 height 19
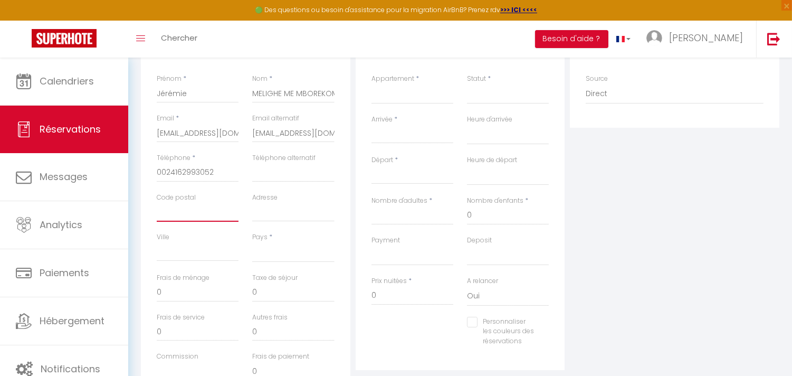
scroll to position [234, 0]
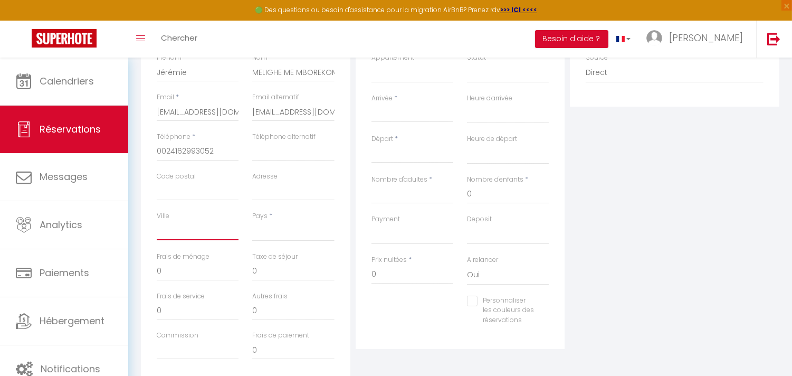
click at [203, 235] on input "Ville" at bounding box center [198, 230] width 82 height 19
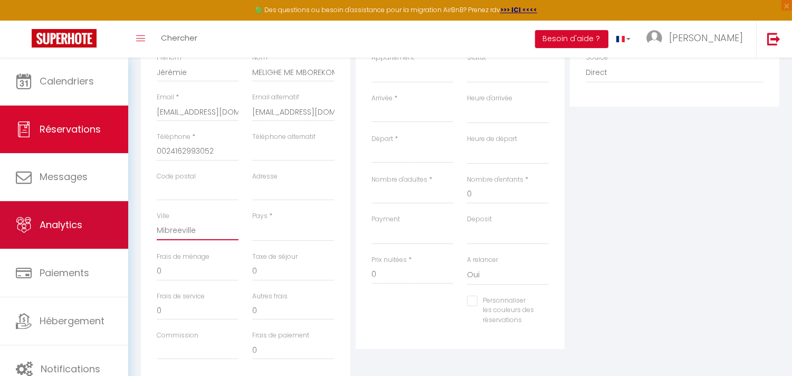
drag, startPoint x: 203, startPoint y: 234, endPoint x: 112, endPoint y: 230, distance: 91.4
click at [112, 230] on div "🟢 Des questions ou besoin d'assistance pour la migration AirBnB? Prenez rdv >>>…" at bounding box center [396, 140] width 792 height 634
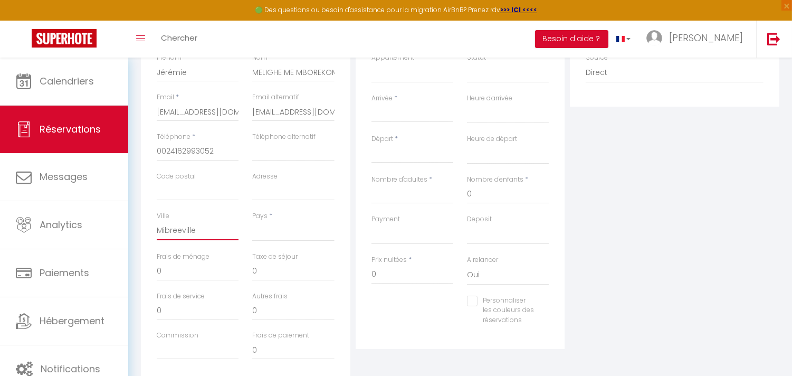
click at [171, 231] on input "Mibreeville" at bounding box center [198, 230] width 82 height 19
click at [176, 231] on input "Mibreeville" at bounding box center [198, 230] width 82 height 19
drag, startPoint x: 199, startPoint y: 229, endPoint x: 144, endPoint y: 231, distance: 55.5
click at [144, 231] on div "Détails Voyageur Prénom * [PERSON_NAME] * MELIGHE ME MBOREKOMI Email * [EMAIL_A…" at bounding box center [246, 194] width 210 height 377
click at [267, 230] on select "[GEOGRAPHIC_DATA] [GEOGRAPHIC_DATA] [GEOGRAPHIC_DATA] [GEOGRAPHIC_DATA] [GEOGRA…" at bounding box center [293, 231] width 82 height 20
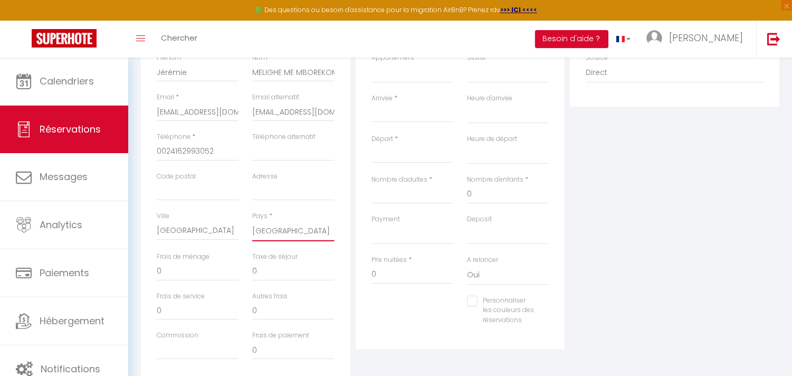
click at [252, 221] on select "[GEOGRAPHIC_DATA] [GEOGRAPHIC_DATA] [GEOGRAPHIC_DATA] [GEOGRAPHIC_DATA] [GEOGRA…" at bounding box center [293, 231] width 82 height 20
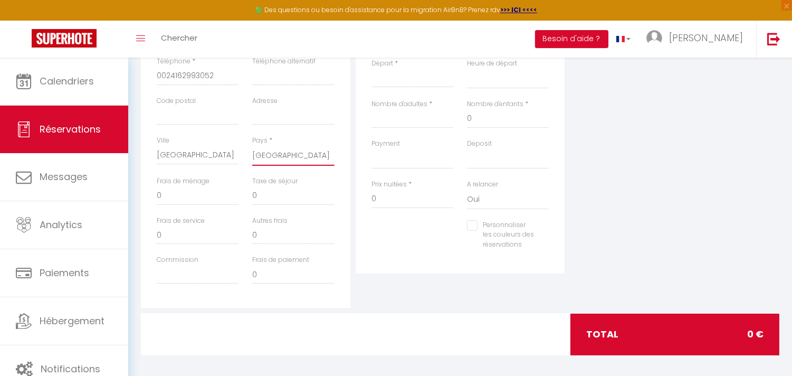
scroll to position [315, 0]
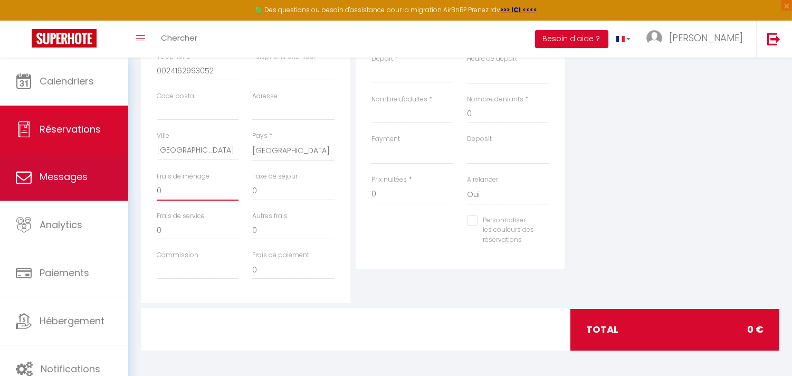
drag, startPoint x: 199, startPoint y: 191, endPoint x: 92, endPoint y: 190, distance: 106.6
click at [104, 190] on div "🟢 Des questions ou besoin d'assistance pour la migration AirBnB? Prenez rdv >>>…" at bounding box center [396, 60] width 792 height 634
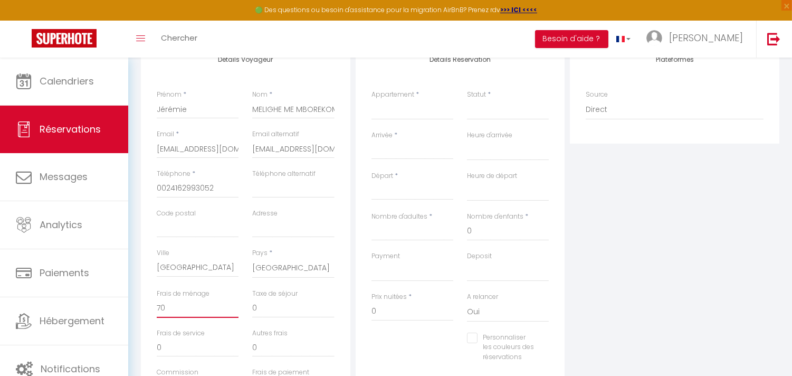
scroll to position [139, 0]
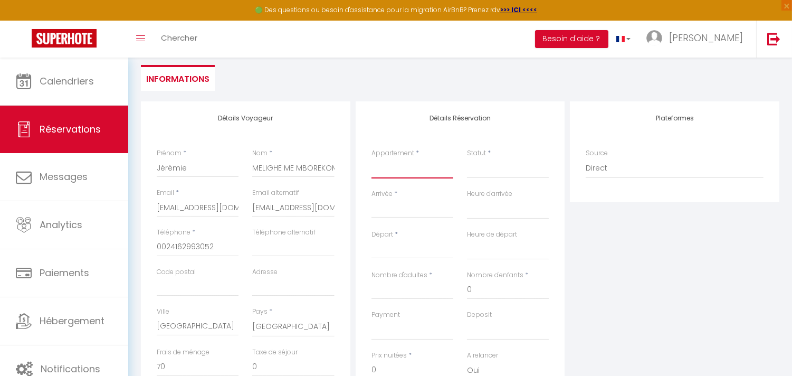
click at [408, 166] on select "Gaia House, Oasis urbaine CHAMBRE ALBA CHAMBRE MARINE CHAMBRE [PERSON_NAME] app…" at bounding box center [413, 168] width 82 height 20
click at [372, 158] on select "Gaia House, Oasis urbaine CHAMBRE ALBA CHAMBRE MARINE CHAMBRE [PERSON_NAME] app…" at bounding box center [413, 168] width 82 height 20
click at [479, 168] on select "Confirmé Non Confirmé [PERSON_NAME] par le voyageur No Show Request" at bounding box center [508, 168] width 82 height 20
click at [467, 158] on select "Confirmé Non Confirmé [PERSON_NAME] par le voyageur No Show Request" at bounding box center [508, 168] width 82 height 20
click at [408, 213] on input "Arrivée" at bounding box center [413, 210] width 82 height 14
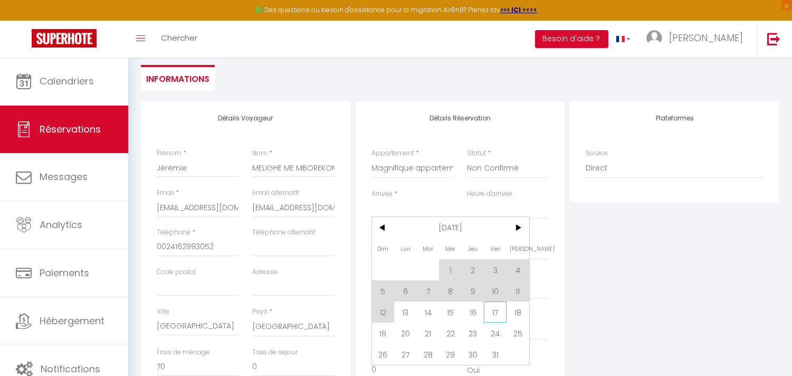
click at [490, 312] on span "17" at bounding box center [495, 311] width 23 height 21
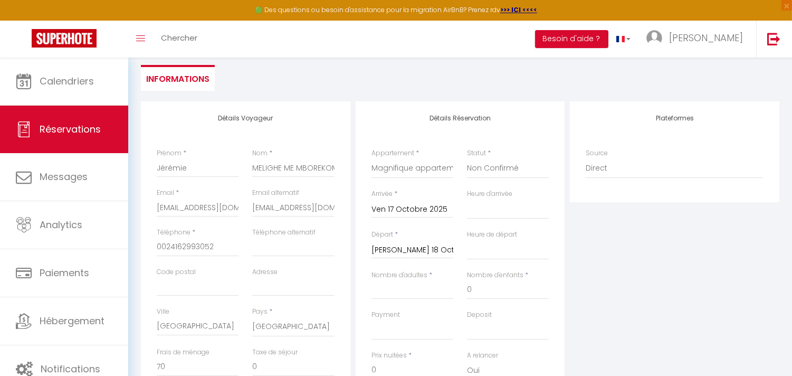
click at [494, 311] on div "Deposit OK KO" at bounding box center [508, 325] width 82 height 30
click at [487, 215] on select "00:00 00:30 01:00 01:30 02:00 02:30 03:00 03:30 04:00 04:30 05:00 05:30 06:00 0…" at bounding box center [508, 209] width 82 height 20
click at [467, 199] on select "00:00 00:30 01:00 01:30 02:00 02:30 03:00 03:30 04:00 04:30 05:00 05:30 06:00 0…" at bounding box center [508, 209] width 82 height 20
click at [425, 246] on input "[PERSON_NAME] 18 Octobre 2025" at bounding box center [413, 250] width 82 height 14
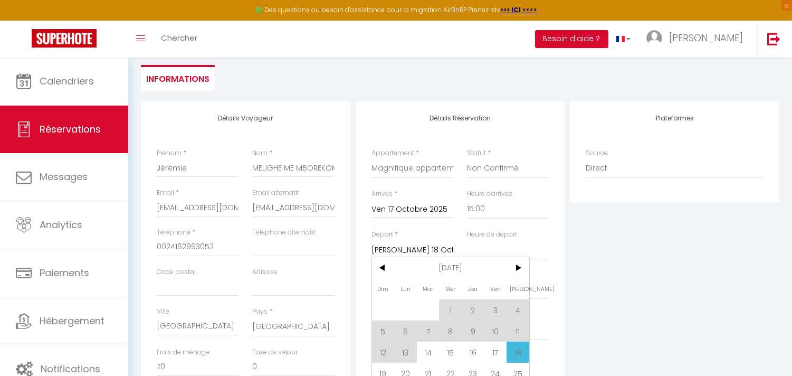
scroll to position [197, 0]
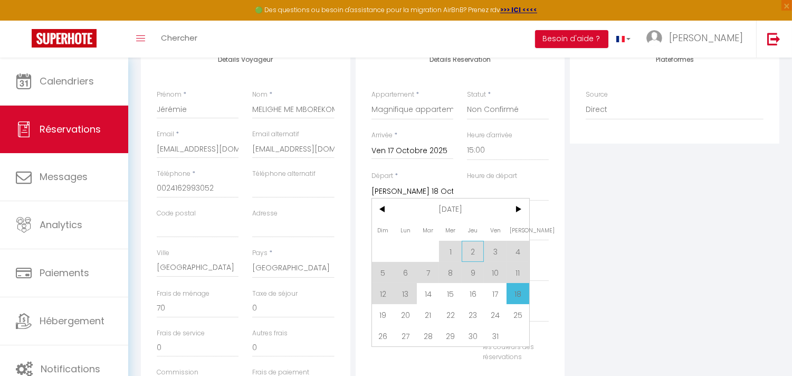
click at [475, 248] on span "2" at bounding box center [473, 251] width 23 height 21
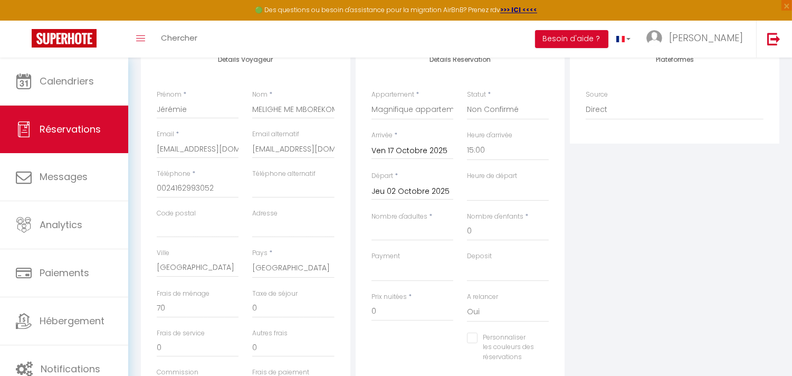
click at [411, 190] on input "Jeu 02 Octobre 2025" at bounding box center [413, 192] width 82 height 14
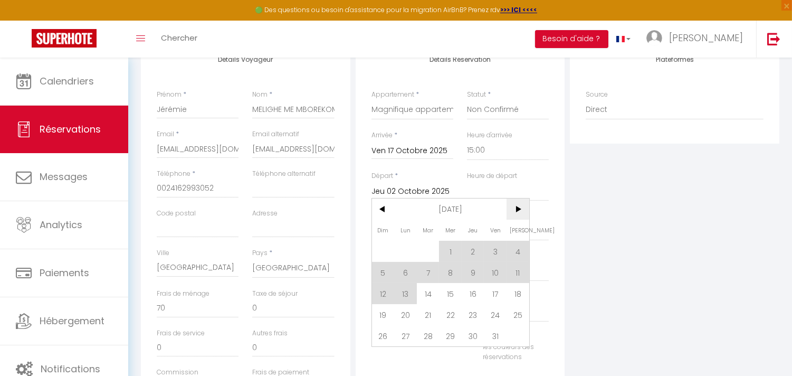
click at [515, 210] on span ">" at bounding box center [518, 208] width 23 height 21
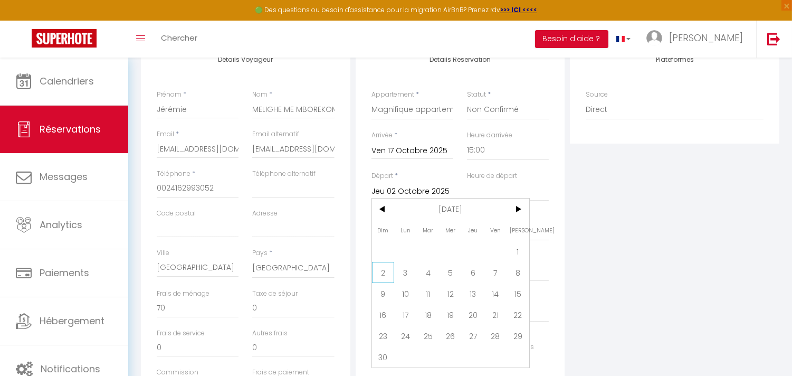
click at [384, 273] on span "2" at bounding box center [383, 272] width 23 height 21
click at [450, 187] on input "Dim 02 Novembre 2025" at bounding box center [413, 192] width 82 height 14
click at [570, 185] on div "Plateformes Source Direct [DOMAIN_NAME] [DOMAIN_NAME] Chalet montagne Expedia G…" at bounding box center [674, 231] width 215 height 377
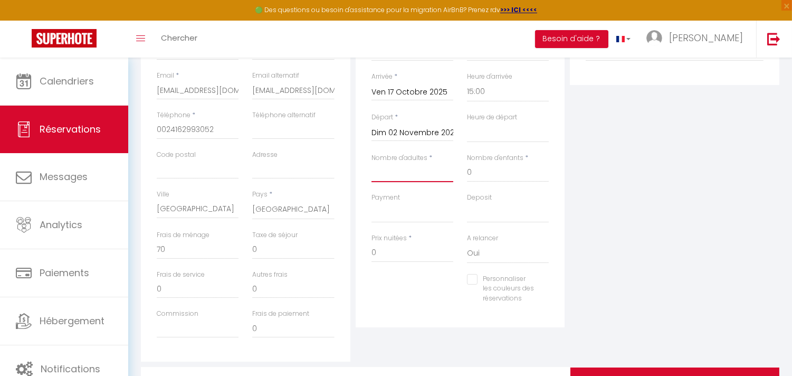
click at [405, 175] on input "Nombre d'adultes" at bounding box center [413, 172] width 82 height 19
drag, startPoint x: 487, startPoint y: 172, endPoint x: 468, endPoint y: 172, distance: 18.5
click at [468, 172] on input "0" at bounding box center [508, 172] width 82 height 19
click at [412, 208] on select "OK KO" at bounding box center [413, 213] width 82 height 20
click at [372, 203] on select "OK KO" at bounding box center [413, 213] width 82 height 20
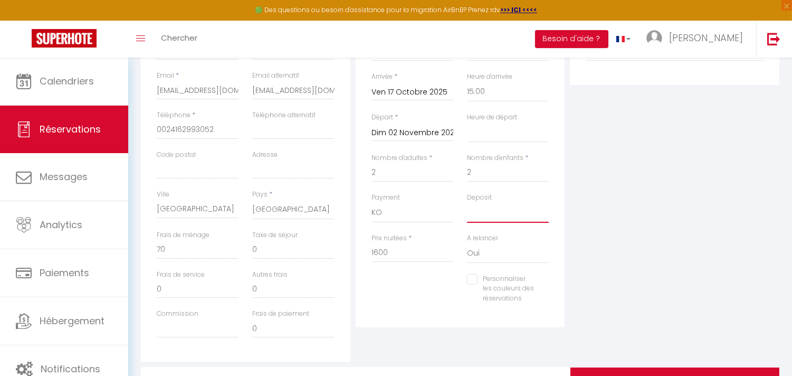
click at [495, 214] on select "OK KO" at bounding box center [508, 213] width 82 height 20
click at [467, 203] on select "OK KO" at bounding box center [508, 213] width 82 height 20
drag, startPoint x: 391, startPoint y: 251, endPoint x: 398, endPoint y: 249, distance: 7.7
click at [398, 249] on input "1600" at bounding box center [413, 252] width 82 height 19
drag, startPoint x: 398, startPoint y: 249, endPoint x: 364, endPoint y: 241, distance: 34.7
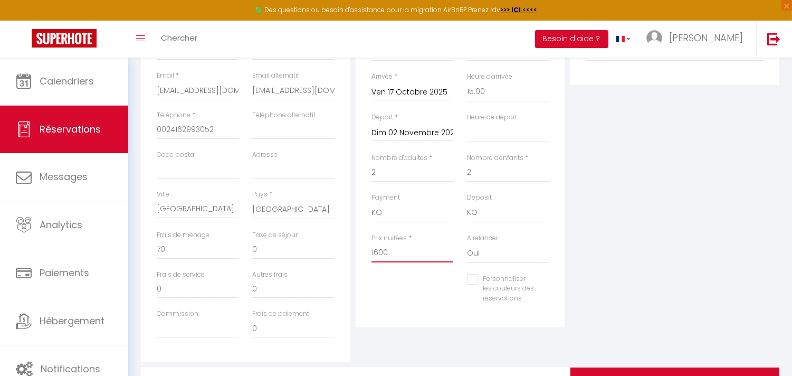
click at [365, 241] on div "Prix nuitées * 1600" at bounding box center [413, 253] width 96 height 41
click at [410, 270] on div "Prix nuitées * 1280" at bounding box center [413, 253] width 96 height 41
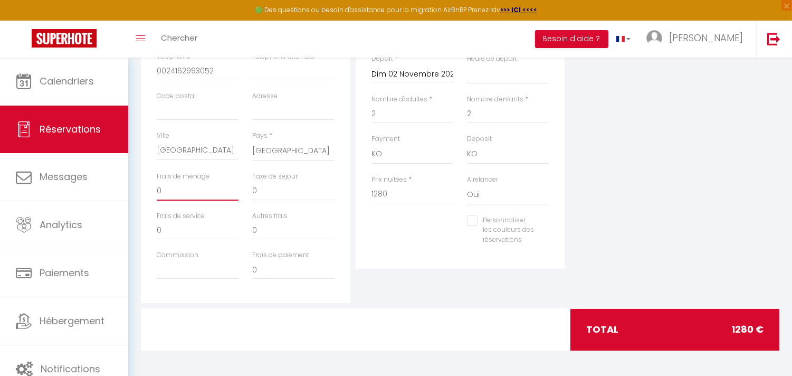
click at [166, 191] on input "0" at bounding box center [198, 191] width 82 height 19
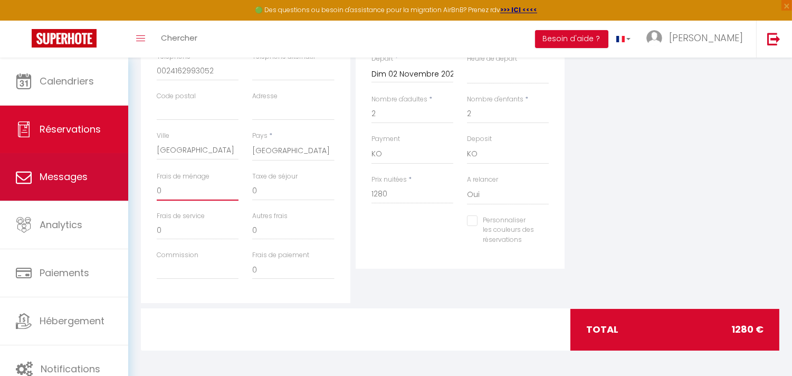
drag, startPoint x: 166, startPoint y: 191, endPoint x: 122, endPoint y: 185, distance: 44.2
click at [127, 185] on div "🟢 Des questions ou besoin d'assistance pour la migration AirBnB? Prenez rdv >>>…" at bounding box center [396, 60] width 792 height 634
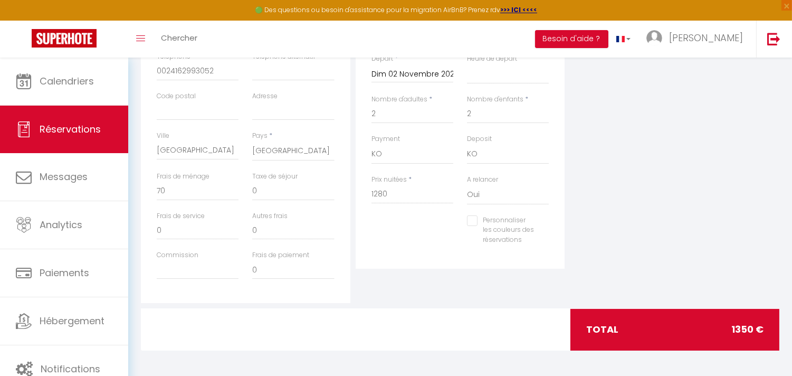
click at [405, 259] on div "Détails Réservation Appartement * [GEOGRAPHIC_DATA], Oasis urbaine CHAMBRE ALBA…" at bounding box center [461, 97] width 210 height 343
drag, startPoint x: 264, startPoint y: 229, endPoint x: 255, endPoint y: 230, distance: 8.5
click at [255, 230] on input "0" at bounding box center [293, 230] width 82 height 19
drag, startPoint x: 254, startPoint y: 230, endPoint x: 247, endPoint y: 232, distance: 7.7
click at [247, 232] on div "Autres frais 0" at bounding box center [293, 231] width 96 height 40
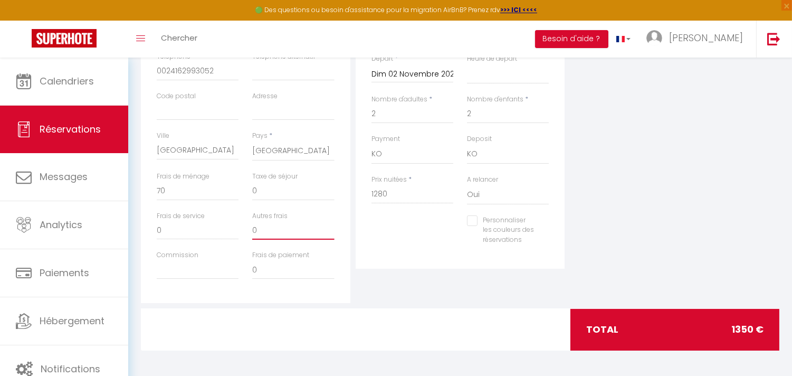
drag, startPoint x: 260, startPoint y: 229, endPoint x: 245, endPoint y: 225, distance: 15.1
click at [245, 225] on div "Autres frais 0" at bounding box center [293, 231] width 96 height 40
click at [388, 251] on div "Personnaliser les couleurs des réservations #D7092E" at bounding box center [461, 235] width 192 height 41
click at [397, 191] on input "1280" at bounding box center [413, 194] width 82 height 19
click at [413, 251] on div "Personnaliser les couleurs des réservations #D7092E" at bounding box center [461, 235] width 192 height 41
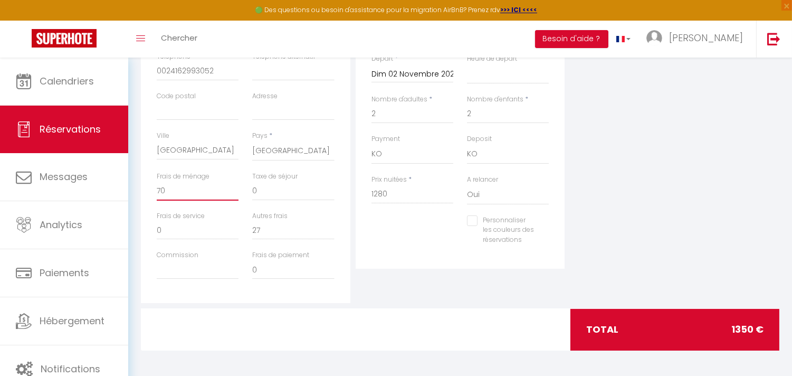
click at [177, 193] on input "70" at bounding box center [198, 191] width 82 height 19
click at [282, 233] on input "27" at bounding box center [293, 230] width 82 height 19
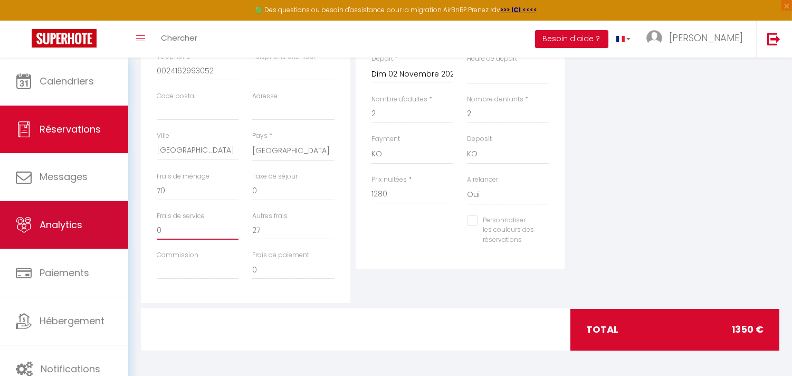
drag, startPoint x: 182, startPoint y: 230, endPoint x: 103, endPoint y: 217, distance: 79.6
click at [103, 217] on div "🟢 Des questions ou besoin d'assistance pour la migration AirBnB? Prenez rdv >>>…" at bounding box center [396, 60] width 792 height 634
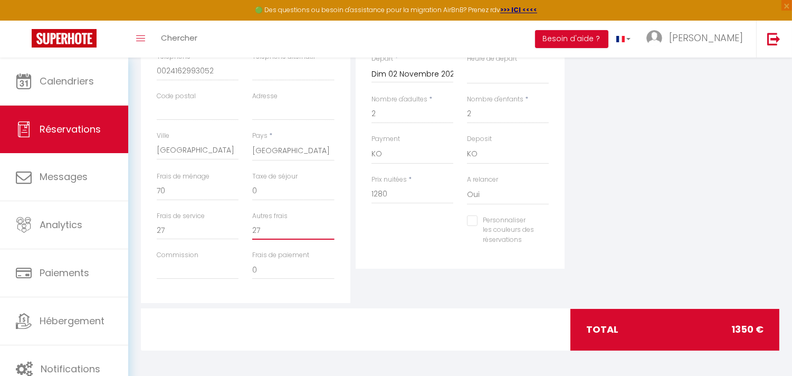
drag, startPoint x: 281, startPoint y: 230, endPoint x: 207, endPoint y: 218, distance: 74.8
click at [207, 218] on div "Frais de service 27 Autres frais 27" at bounding box center [246, 231] width 192 height 40
click at [417, 206] on div "Prix nuitées * 1280" at bounding box center [413, 195] width 96 height 41
click at [672, 271] on div "Plateformes Source Direct [DOMAIN_NAME] [DOMAIN_NAME] Chalet montagne Expedia G…" at bounding box center [674, 114] width 215 height 377
click at [196, 233] on input "27" at bounding box center [198, 230] width 82 height 19
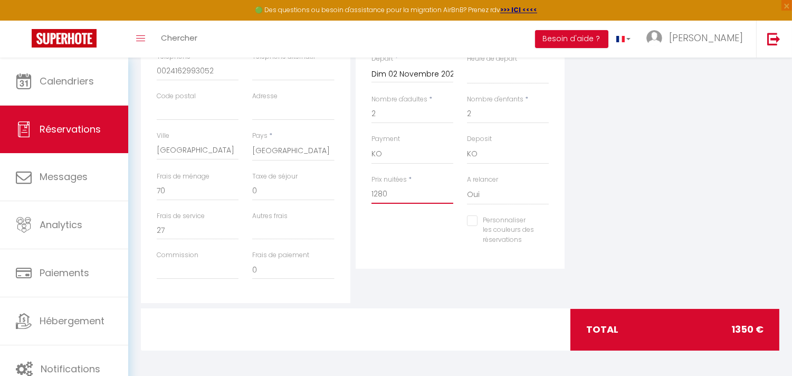
click at [409, 190] on input "1280" at bounding box center [413, 194] width 82 height 19
drag, startPoint x: 399, startPoint y: 194, endPoint x: 332, endPoint y: 193, distance: 66.5
click at [334, 194] on div "Détails Voyageur Prénom * [PERSON_NAME] * MELIGHE ME MBOREKOMI Email * [EMAIL_A…" at bounding box center [460, 114] width 644 height 377
click at [398, 244] on div "Personnaliser les couleurs des réservations #D7092E" at bounding box center [461, 235] width 192 height 41
drag, startPoint x: 181, startPoint y: 229, endPoint x: 143, endPoint y: 227, distance: 38.0
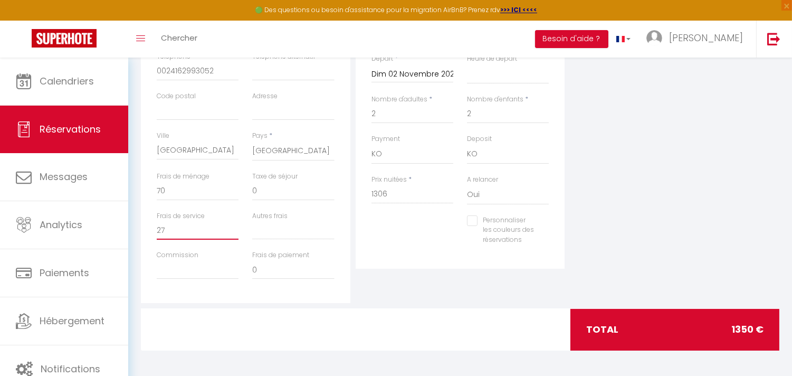
click at [143, 227] on div "Détails Voyageur Prénom * [PERSON_NAME] * MELIGHE ME MBOREKOMI Email * [EMAIL_A…" at bounding box center [246, 114] width 210 height 377
click at [404, 268] on div "Détails Réservation Appartement * [GEOGRAPHIC_DATA], Oasis urbaine CHAMBRE ALBA…" at bounding box center [461, 97] width 210 height 343
click at [203, 189] on input "0" at bounding box center [198, 191] width 82 height 19
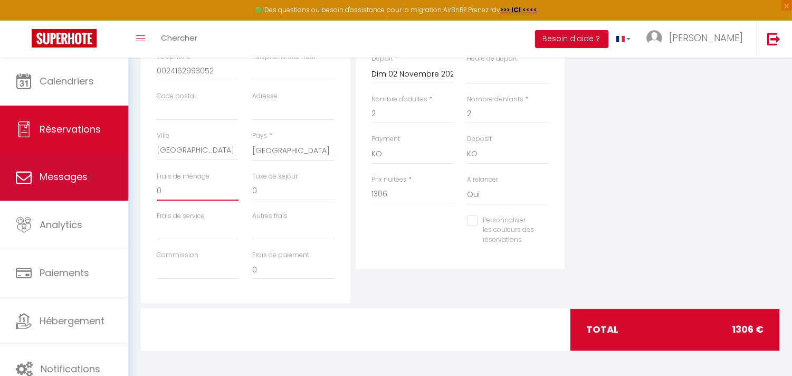
drag, startPoint x: 175, startPoint y: 185, endPoint x: 120, endPoint y: 175, distance: 55.9
click at [124, 177] on div "🟢 Des questions ou besoin d'assistance pour la migration AirBnB? Prenez rdv >>>…" at bounding box center [396, 60] width 792 height 634
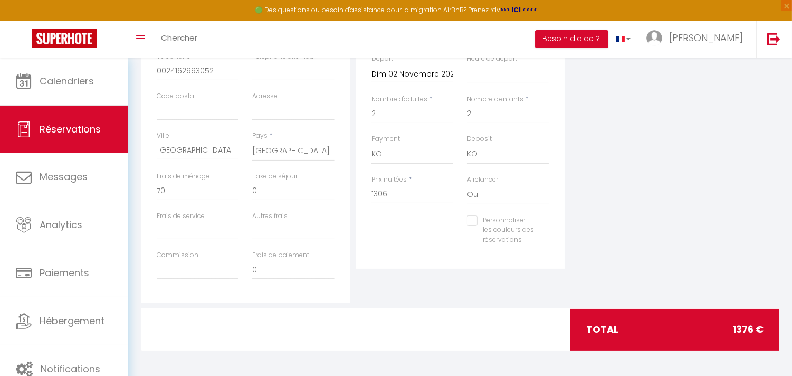
click at [398, 251] on div "Personnaliser les couleurs des réservations #D7092E" at bounding box center [461, 235] width 192 height 41
click at [420, 243] on div "Personnaliser les couleurs des réservations #D7092E" at bounding box center [461, 235] width 192 height 41
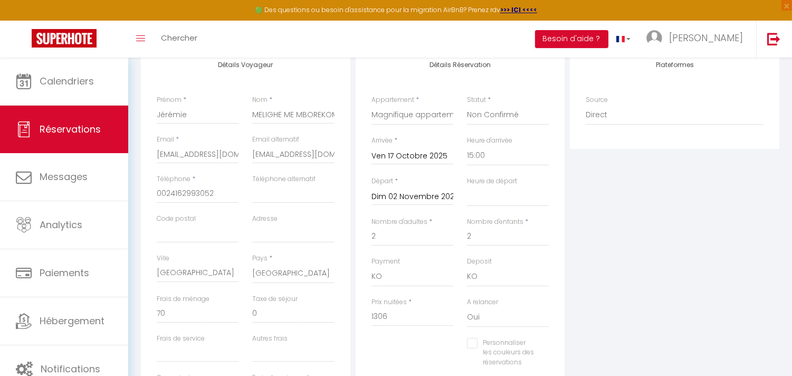
scroll to position [22, 0]
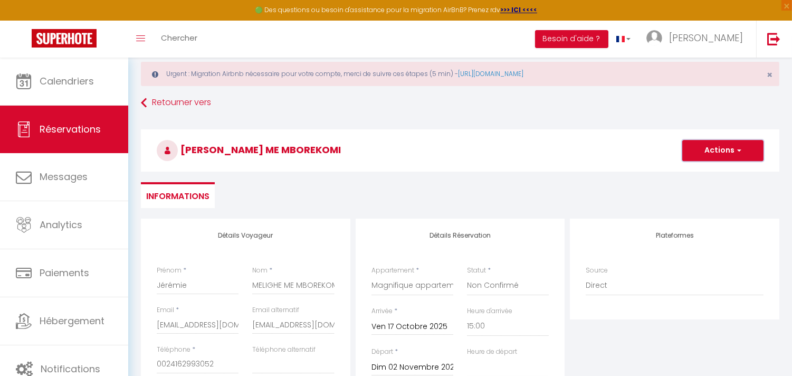
click at [748, 152] on button "Actions" at bounding box center [722, 150] width 81 height 21
click at [708, 171] on link "Enregistrer" at bounding box center [712, 174] width 83 height 14
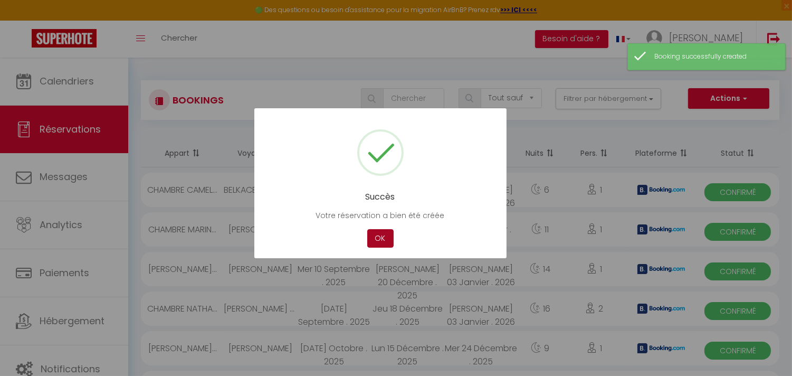
click at [373, 230] on button "OK" at bounding box center [380, 238] width 26 height 18
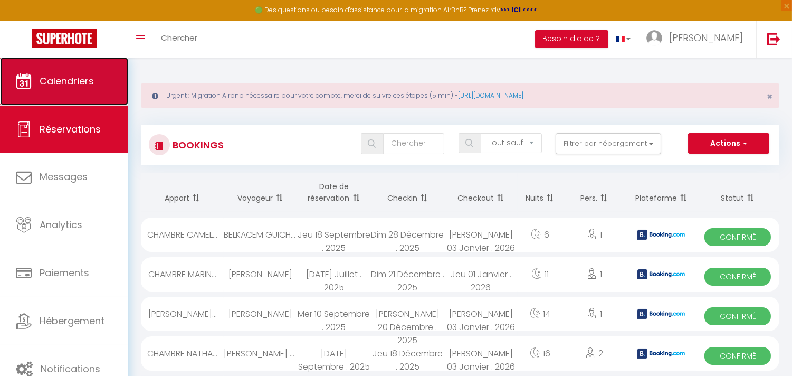
click at [56, 78] on span "Calendriers" at bounding box center [67, 80] width 54 height 13
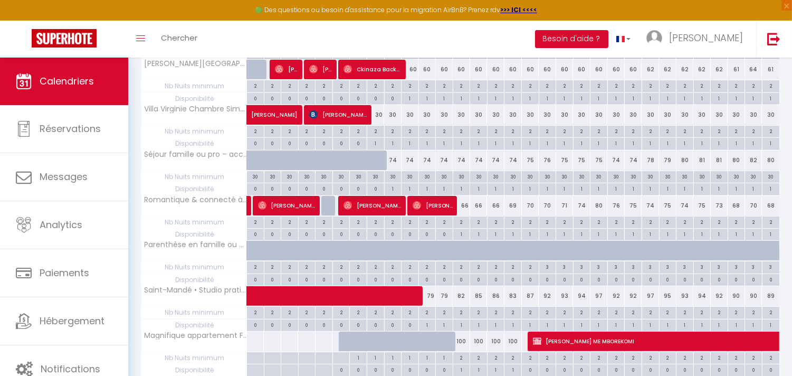
scroll to position [635, 0]
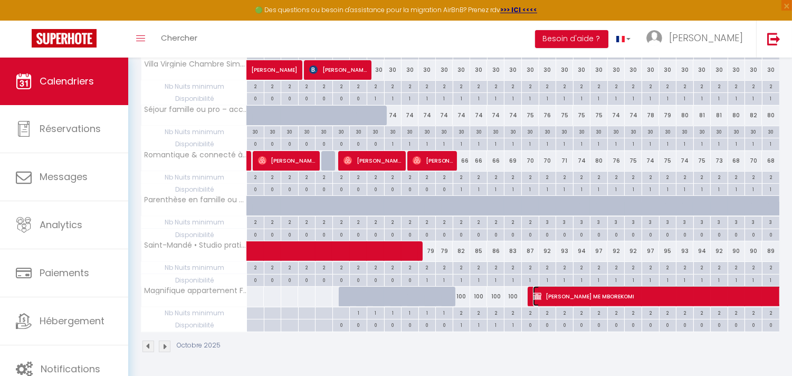
click at [577, 293] on span "[PERSON_NAME] ME MBOREKOMI" at bounding box center [727, 296] width 388 height 20
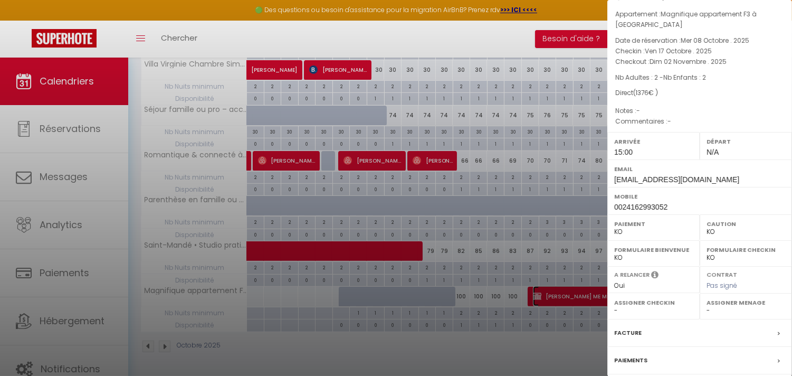
scroll to position [161, 0]
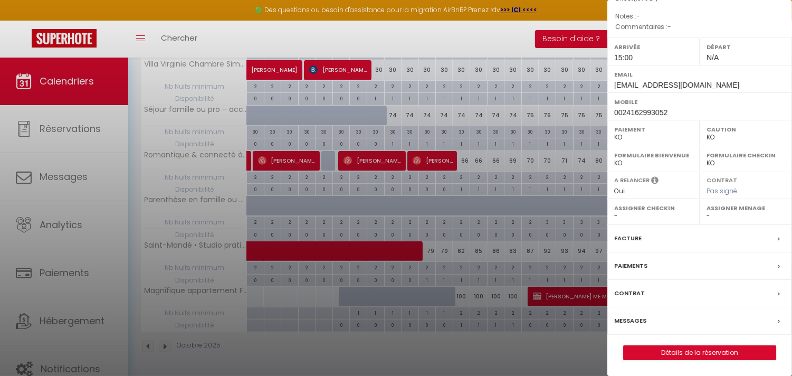
click at [764, 262] on div "Paiements" at bounding box center [699, 265] width 185 height 27
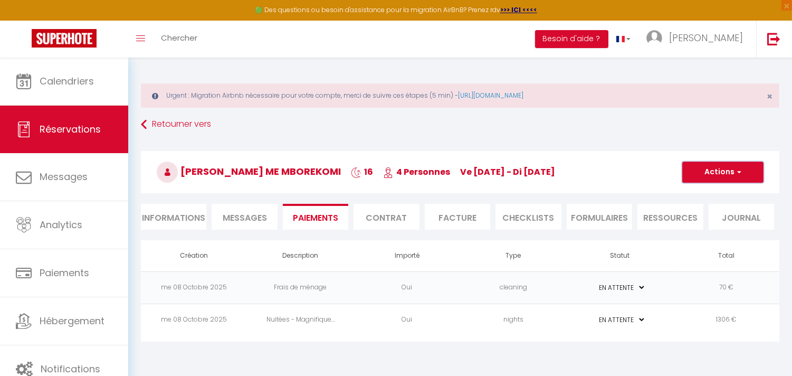
click at [737, 176] on span "button" at bounding box center [738, 171] width 6 height 9
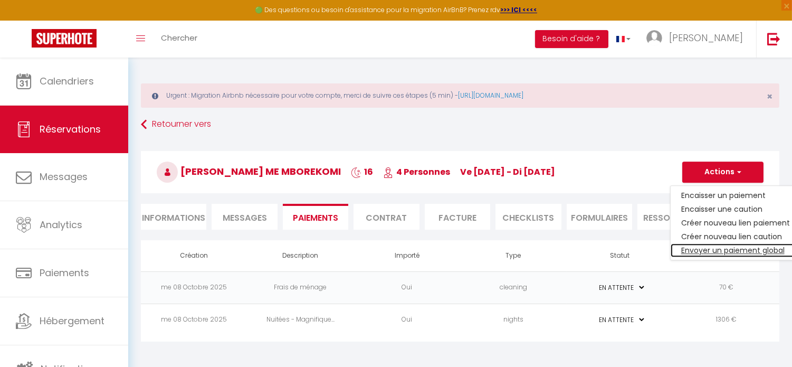
click at [743, 247] on link "Envoyer un paiement global" at bounding box center [736, 250] width 130 height 14
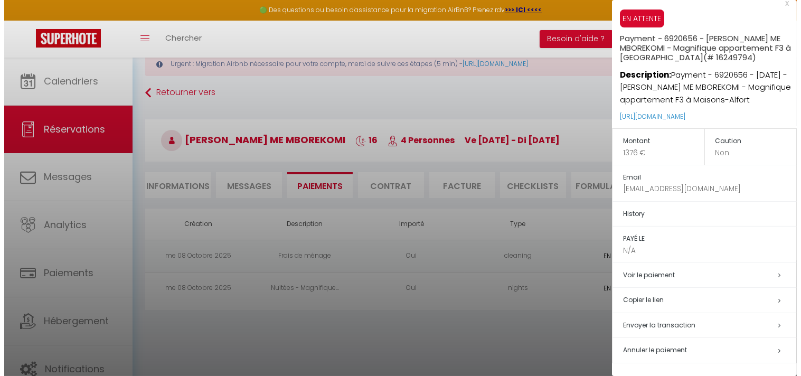
scroll to position [57, 0]
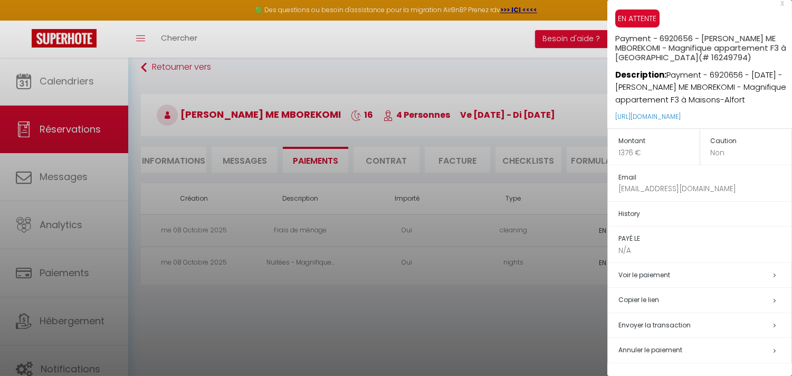
click at [560, 310] on div at bounding box center [396, 188] width 792 height 376
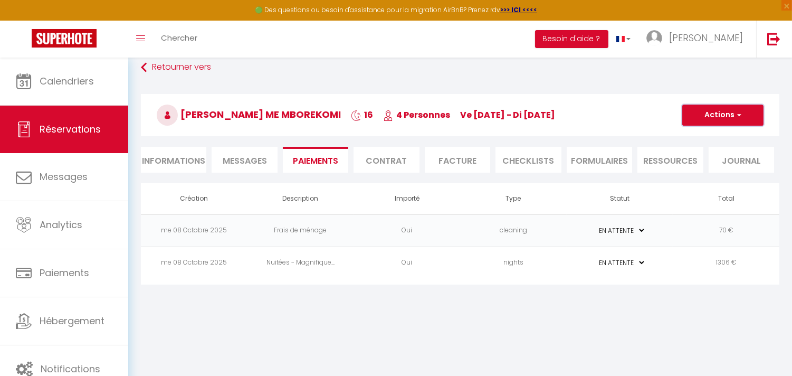
click at [735, 118] on span "button" at bounding box center [738, 114] width 6 height 9
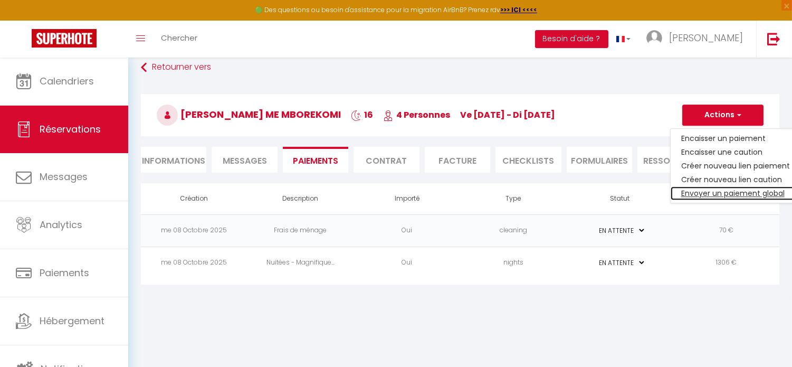
click at [736, 192] on link "Envoyer un paiement global" at bounding box center [736, 193] width 130 height 14
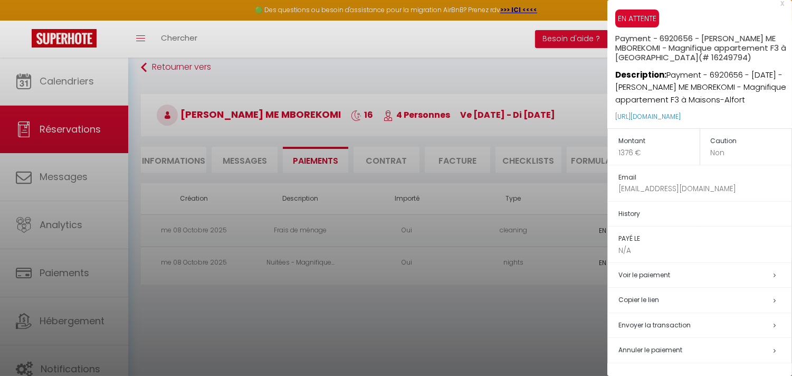
click at [699, 273] on h5 "Voir le paiement" at bounding box center [704, 275] width 173 height 12
click at [760, 273] on h5 "Voir le paiement" at bounding box center [704, 275] width 173 height 12
click at [763, 272] on h5 "Voir le paiement" at bounding box center [704, 275] width 173 height 12
click at [763, 326] on h5 "Envoyer la transaction" at bounding box center [704, 325] width 173 height 12
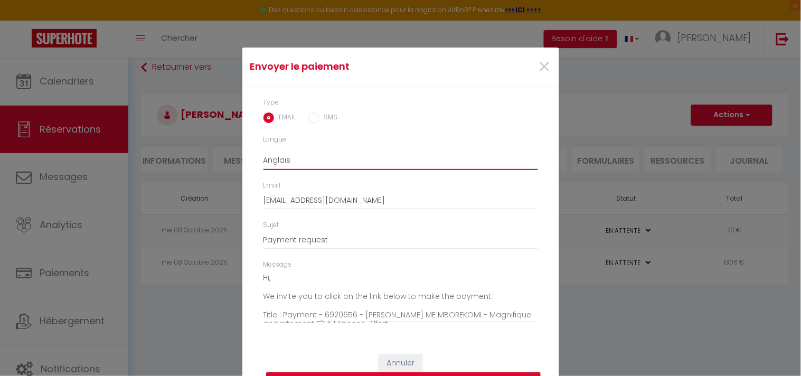
click at [317, 151] on select "Anglais Français Espagnol Portugais" at bounding box center [400, 160] width 274 height 20
click at [263, 150] on select "Anglais Français Espagnol Portugais" at bounding box center [400, 160] width 274 height 20
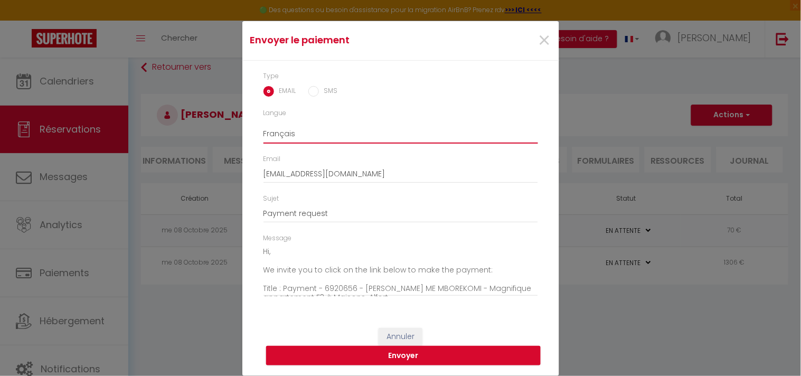
scroll to position [0, 0]
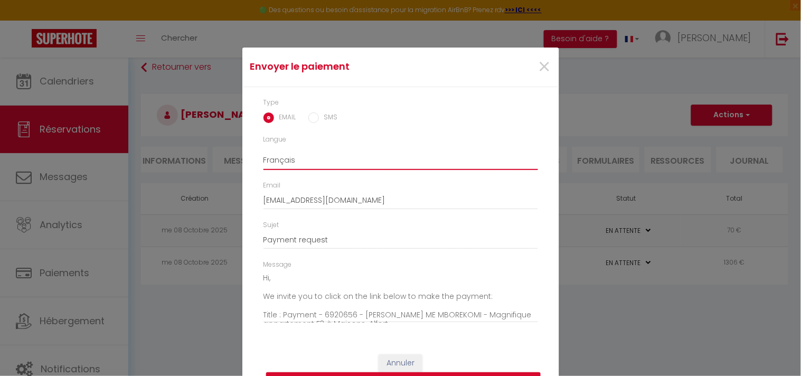
click at [320, 156] on select "Anglais Français Espagnol Portugais" at bounding box center [400, 160] width 274 height 20
click at [263, 150] on select "Anglais Français Espagnol Portugais" at bounding box center [400, 160] width 274 height 20
click at [289, 161] on select "Anglais Français Espagnol Portugais" at bounding box center [400, 160] width 274 height 20
click at [263, 150] on select "Anglais Français Espagnol Portugais" at bounding box center [400, 160] width 274 height 20
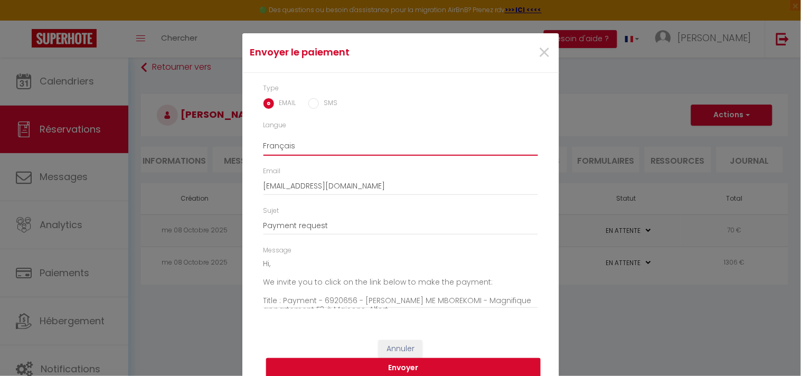
scroll to position [26, 0]
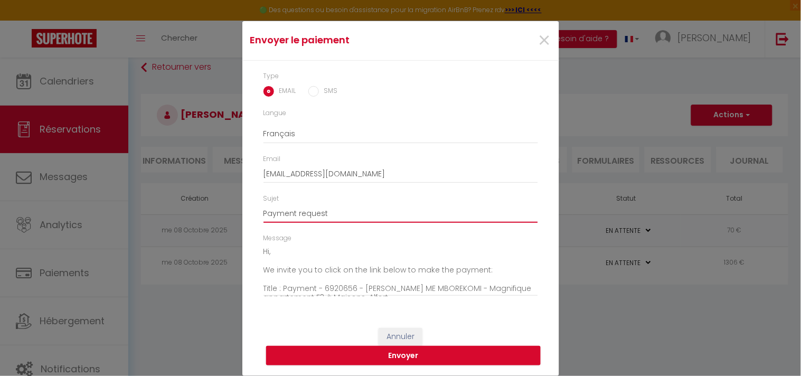
click at [345, 212] on input "Payment request" at bounding box center [400, 213] width 274 height 19
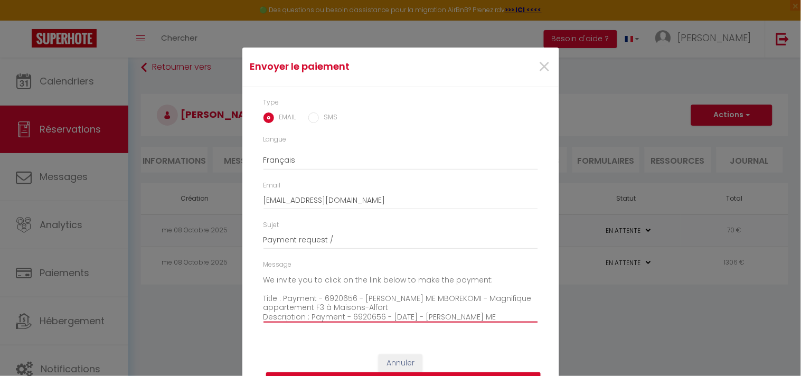
scroll to position [0, 0]
drag, startPoint x: 260, startPoint y: 273, endPoint x: 260, endPoint y: 280, distance: 6.9
click at [263, 280] on textarea "Hi, We invite you to click on the link below to make the payment: Title : Payme…" at bounding box center [400, 296] width 274 height 53
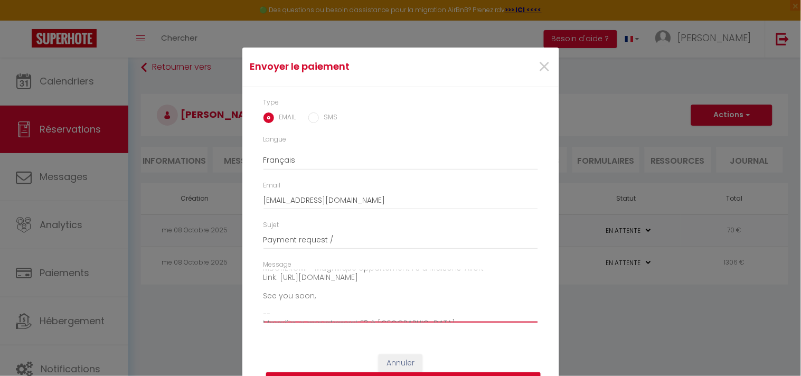
scroll to position [83, 0]
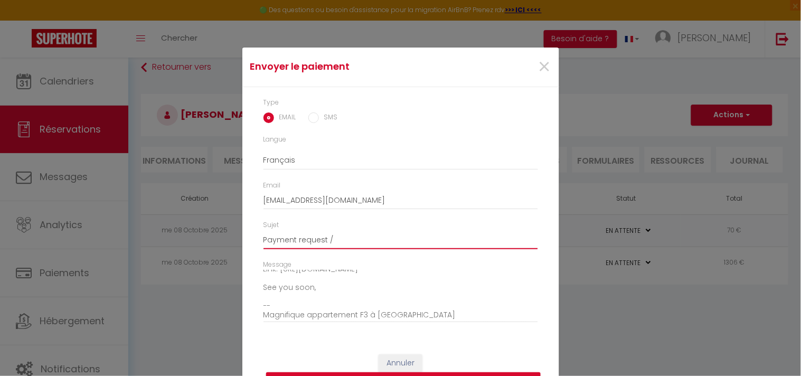
click at [344, 239] on input "Payment request /" at bounding box center [400, 239] width 274 height 19
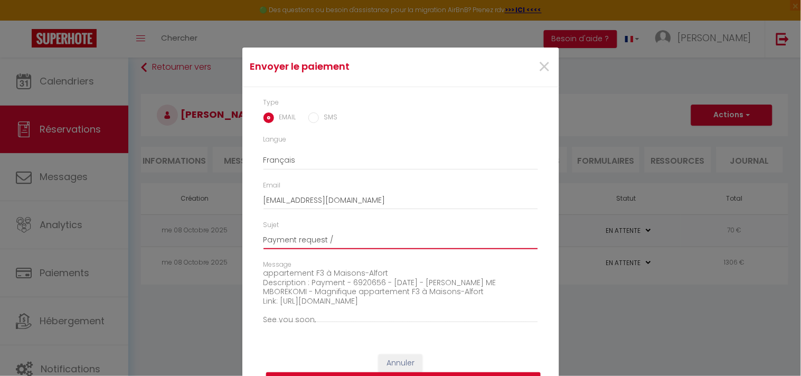
scroll to position [24, 0]
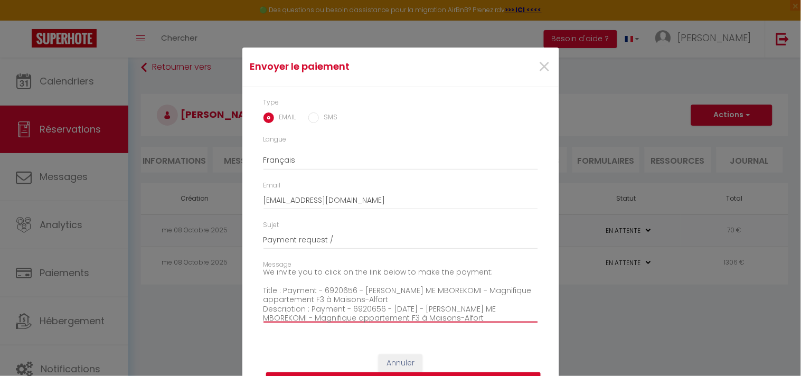
drag, startPoint x: 283, startPoint y: 291, endPoint x: 481, endPoint y: 298, distance: 198.0
click at [481, 298] on textarea "Hi, We invite you to click on the link below to make the payment: Title : Payme…" at bounding box center [400, 296] width 274 height 53
click at [452, 297] on textarea "Hi, We invite you to click on the link below to make the payment: Title : Payme…" at bounding box center [400, 296] width 274 height 53
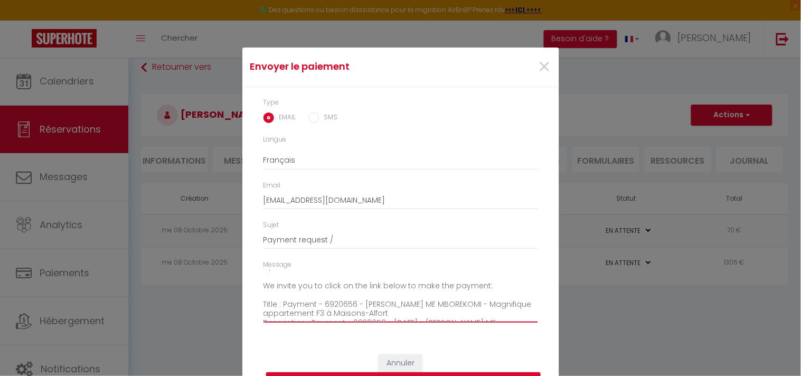
scroll to position [0, 0]
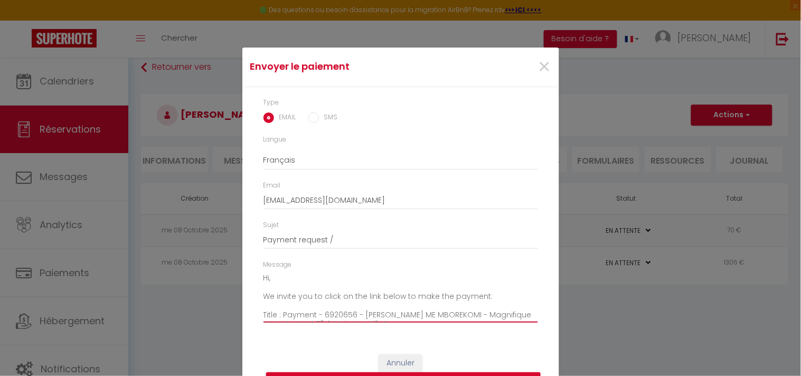
drag, startPoint x: 276, startPoint y: 287, endPoint x: 322, endPoint y: 294, distance: 46.5
click at [322, 294] on textarea "Hi, We invite you to click on the link below to make the payment: Title : Payme…" at bounding box center [400, 296] width 274 height 53
click at [280, 313] on textarea "Hi, We invite you to click on the link below to make the payment: Title : Payme…" at bounding box center [400, 296] width 274 height 53
drag, startPoint x: 279, startPoint y: 313, endPoint x: 438, endPoint y: 291, distance: 160.8
click at [438, 292] on textarea "Hi, We invite you to click on the link below to make the payment: Title : Payme…" at bounding box center [400, 296] width 274 height 53
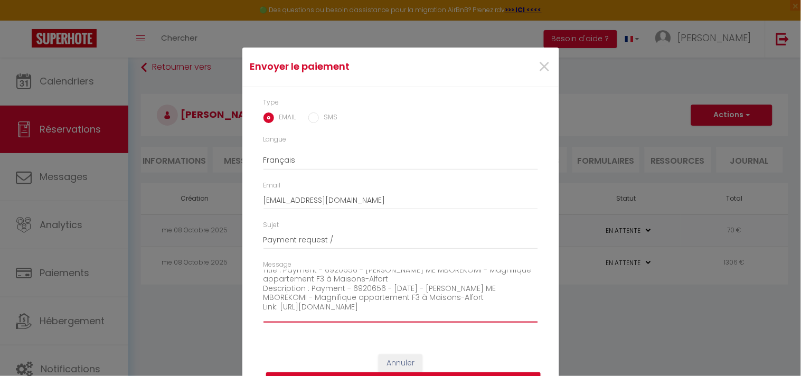
scroll to position [24, 0]
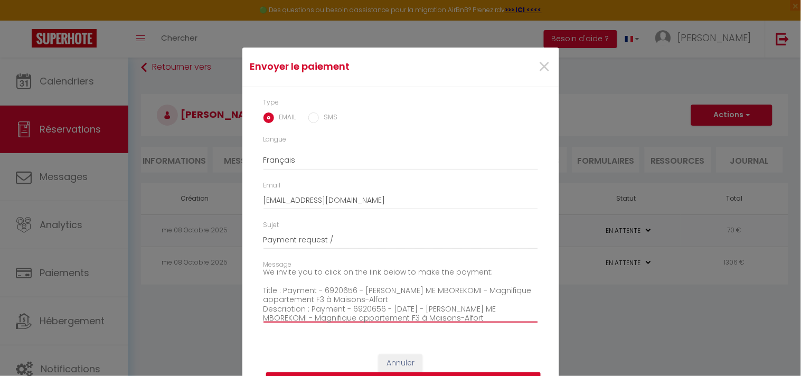
click at [457, 299] on textarea "Hi, We invite you to click on the link below to make the payment: Title : Payme…" at bounding box center [400, 296] width 274 height 53
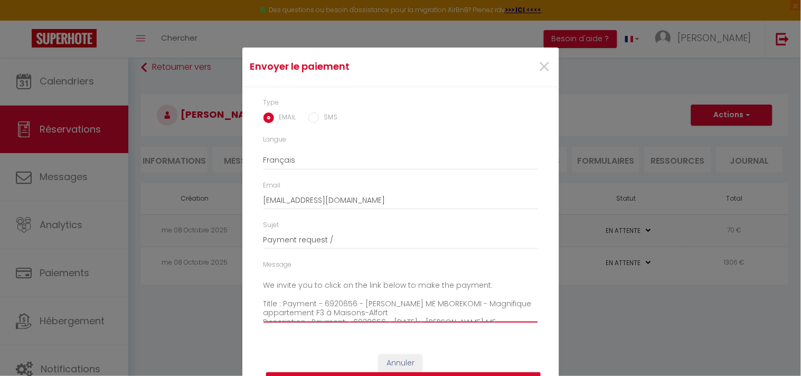
scroll to position [0, 0]
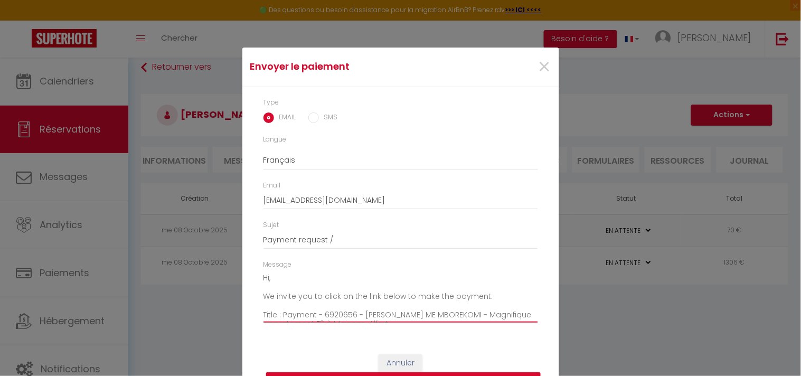
drag, startPoint x: 478, startPoint y: 290, endPoint x: 313, endPoint y: 262, distance: 167.6
click at [313, 262] on div "Message Hi, We invite you to click on the link below to make the payment: Title…" at bounding box center [400, 291] width 274 height 63
click at [492, 188] on div "Email [EMAIL_ADDRESS][DOMAIN_NAME]" at bounding box center [400, 194] width 274 height 29
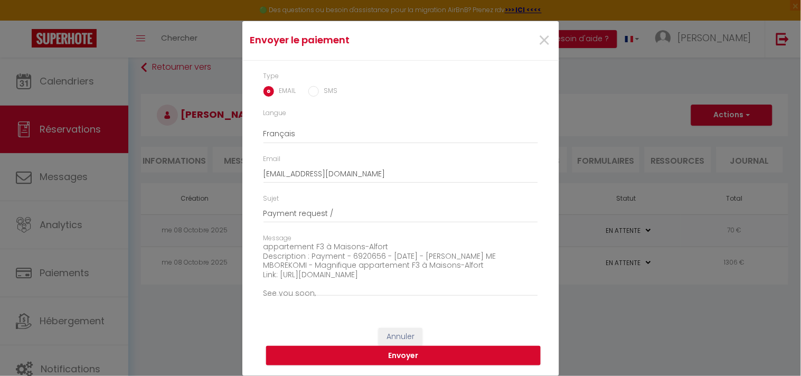
scroll to position [24, 0]
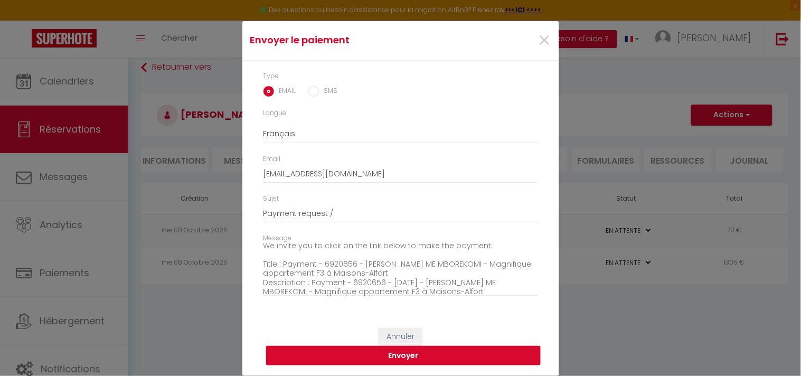
click at [405, 355] on button "Envoyer" at bounding box center [403, 356] width 274 height 20
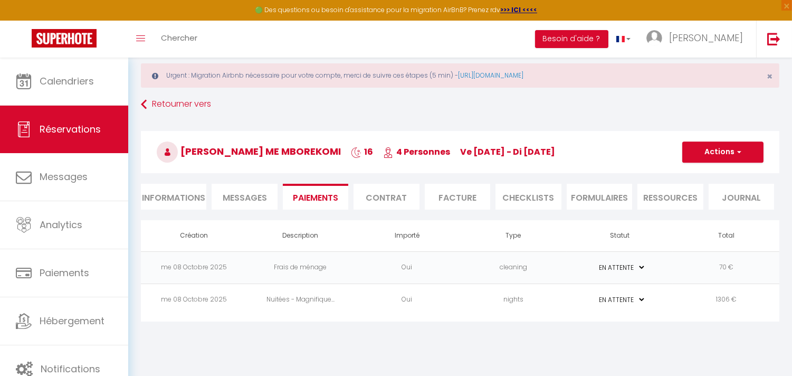
scroll to position [0, 0]
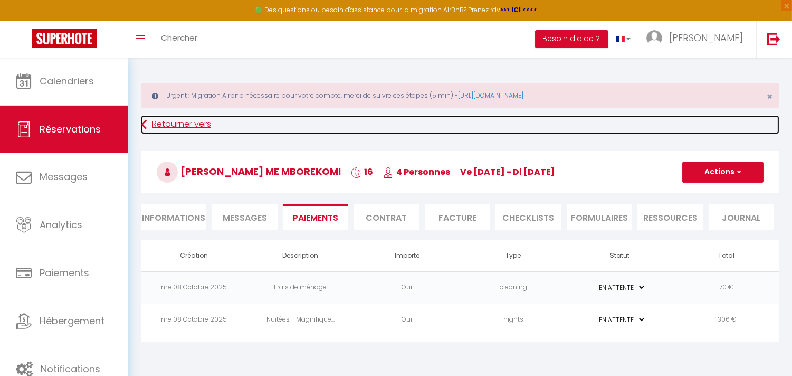
click at [141, 123] on icon at bounding box center [144, 124] width 6 height 19
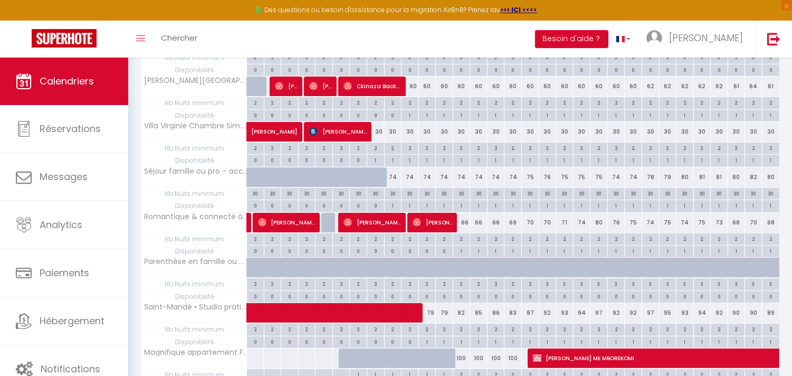
scroll to position [680, 0]
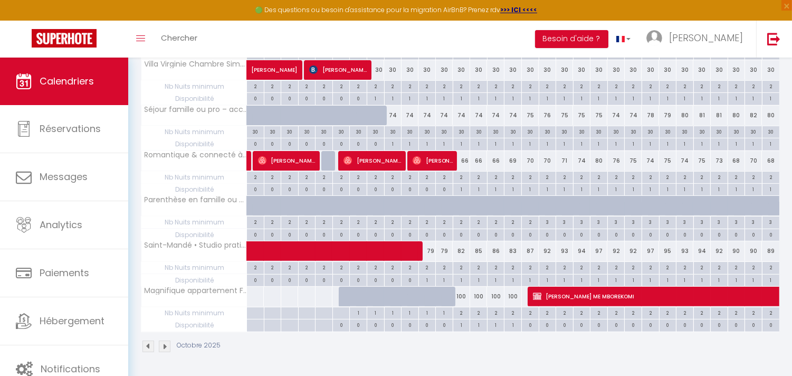
click at [148, 345] on img at bounding box center [148, 346] width 12 height 12
